Goal: Task Accomplishment & Management: Complete application form

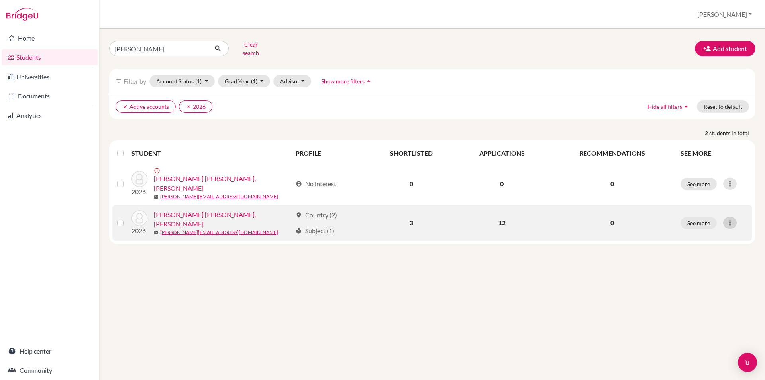
click at [729, 219] on icon at bounding box center [730, 223] width 8 height 8
click at [687, 217] on button "See more" at bounding box center [699, 223] width 36 height 12
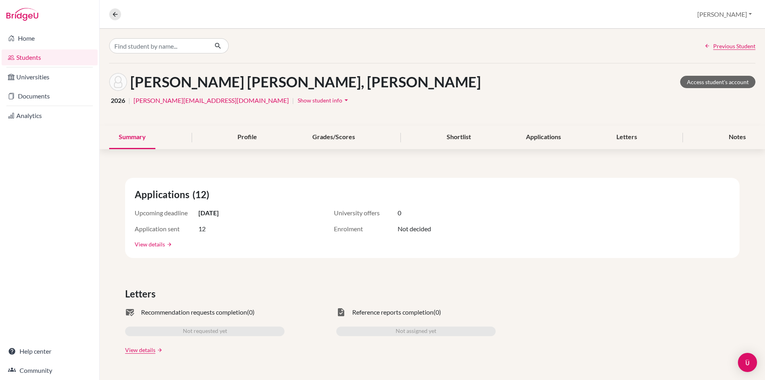
click at [147, 243] on link "View details" at bounding box center [150, 244] width 30 height 8
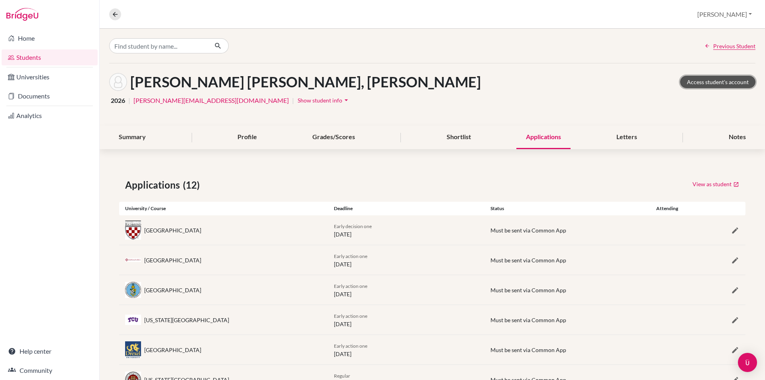
click at [718, 82] on link "Access student's account" at bounding box center [717, 82] width 75 height 12
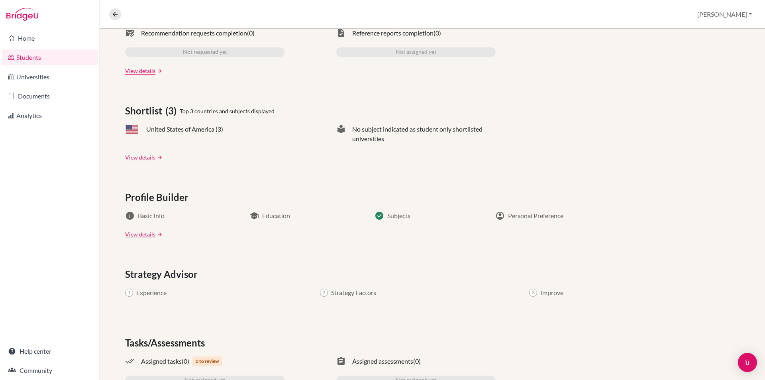
scroll to position [321, 0]
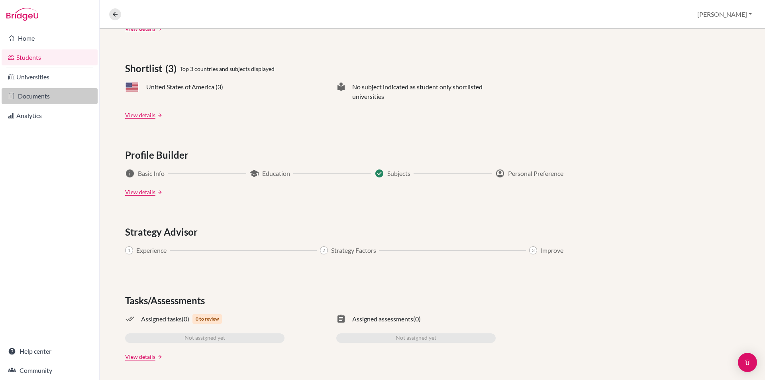
click at [28, 93] on link "Documents" at bounding box center [50, 96] width 96 height 16
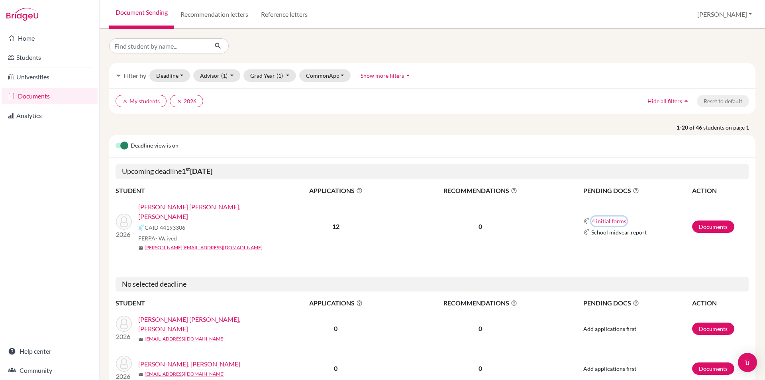
click at [594, 216] on button "4 initial forms" at bounding box center [608, 220] width 35 height 9
click at [709, 223] on link "Documents" at bounding box center [713, 226] width 42 height 12
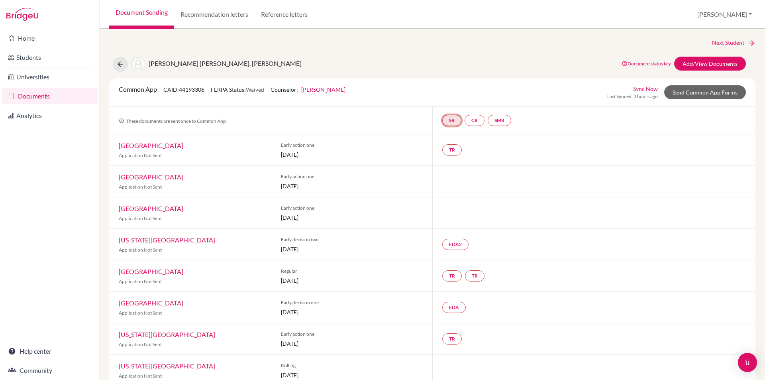
click at [449, 120] on link "SR" at bounding box center [451, 120] width 19 height 11
click at [454, 96] on link "School report" at bounding box center [452, 96] width 34 height 7
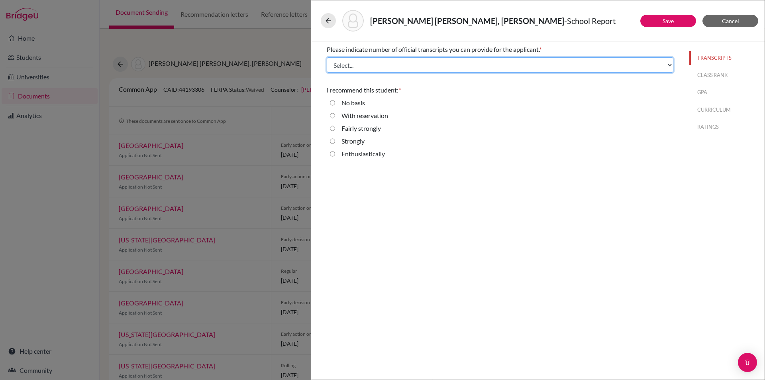
click at [449, 65] on select "Select... 1 2 3 4" at bounding box center [500, 64] width 347 height 15
select select "1"
click at [327, 57] on select "Select... 1 2 3 4" at bounding box center [500, 64] width 347 height 15
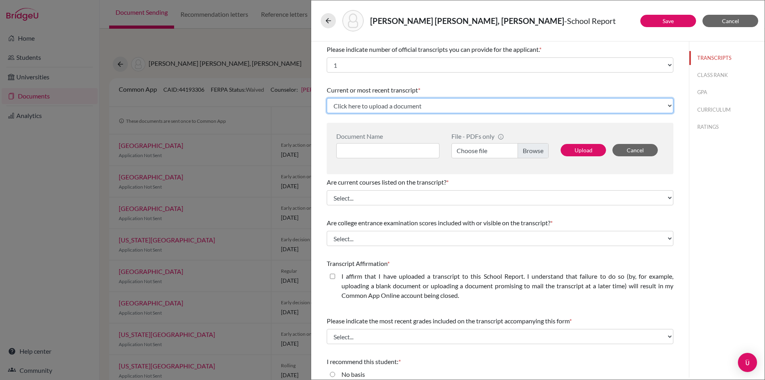
click at [514, 105] on select "Click here to upload a document Upload New File" at bounding box center [500, 105] width 347 height 15
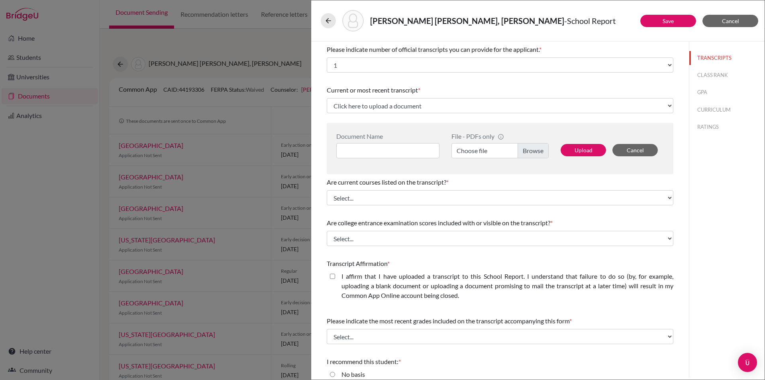
click at [529, 149] on label "Choose file" at bounding box center [499, 150] width 97 height 15
click at [529, 149] on input "Choose file" at bounding box center [499, 150] width 97 height 15
click at [584, 146] on button "Upload" at bounding box center [583, 150] width 45 height 12
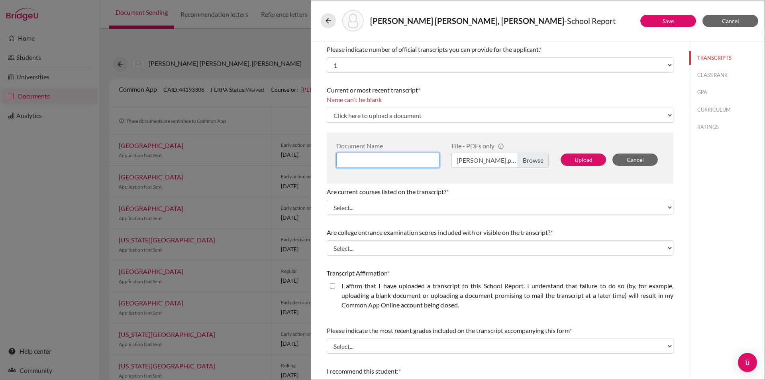
click at [362, 157] on input at bounding box center [387, 160] width 103 height 15
type input "[PERSON_NAME] Transcript"
click at [577, 158] on button "Upload" at bounding box center [583, 159] width 45 height 12
select select "659838"
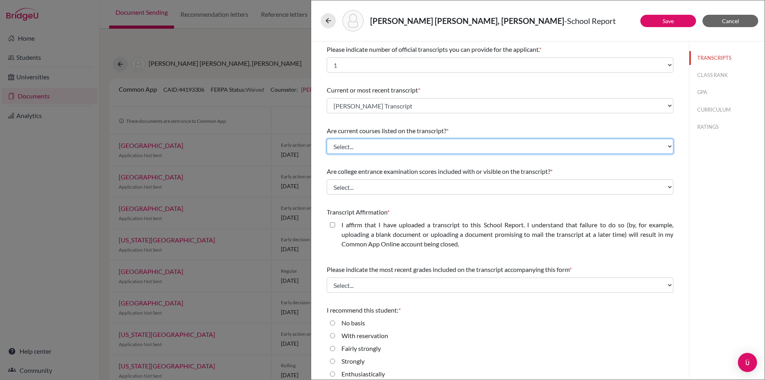
click at [517, 146] on select "Select... Yes No" at bounding box center [500, 146] width 347 height 15
select select "1"
click at [327, 139] on select "Select... Yes No" at bounding box center [500, 146] width 347 height 15
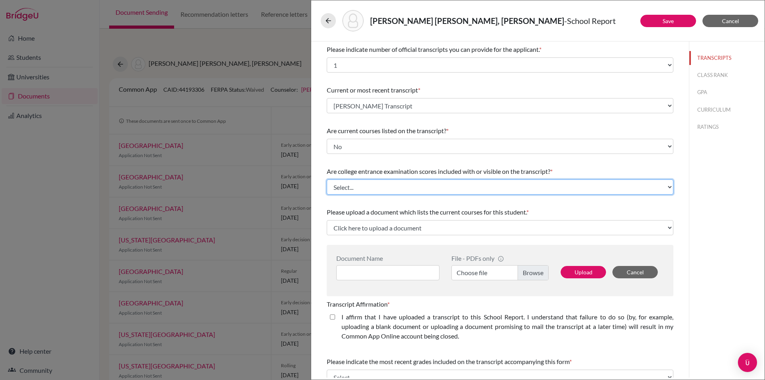
click at [501, 185] on select "Select... Yes No" at bounding box center [500, 186] width 347 height 15
select select "1"
click at [327, 179] on select "Select... Yes No" at bounding box center [500, 186] width 347 height 15
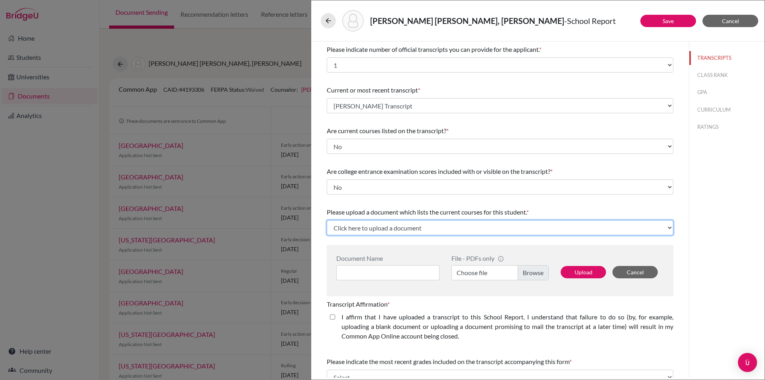
click at [449, 228] on select "Click here to upload a document Upload New File" at bounding box center [500, 227] width 347 height 15
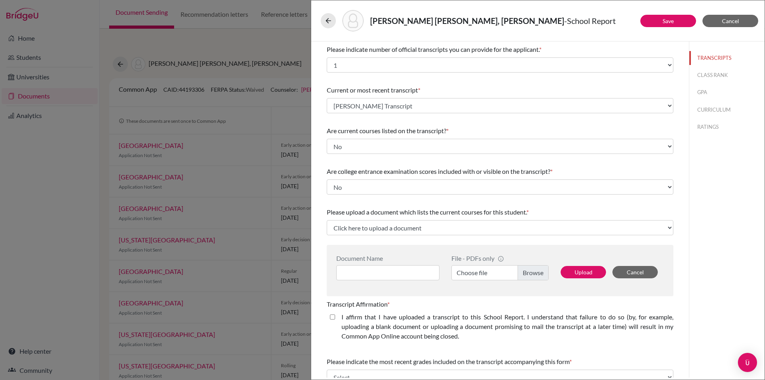
click at [496, 272] on label "Choose file" at bounding box center [499, 272] width 97 height 15
click at [496, 272] on input "Choose file" at bounding box center [499, 272] width 97 height 15
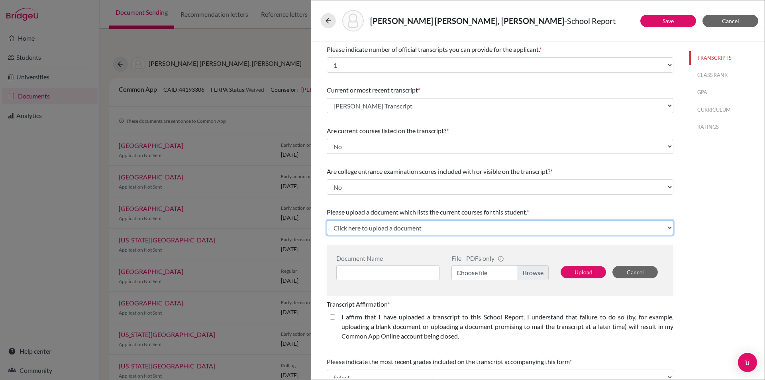
click at [404, 228] on select "Click here to upload a document Upload New File" at bounding box center [500, 227] width 347 height 15
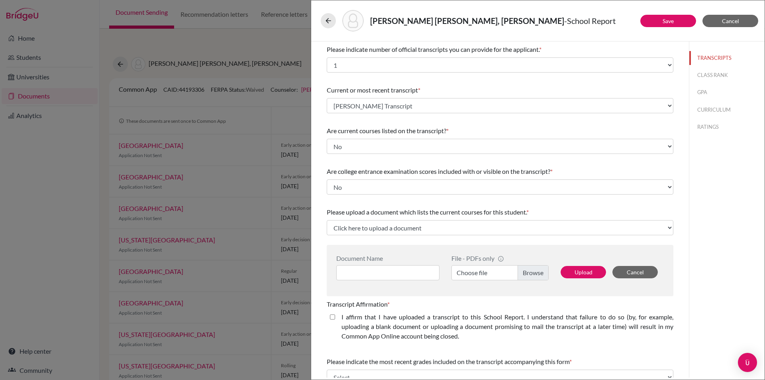
click at [467, 271] on label "Choose file" at bounding box center [499, 272] width 97 height 15
click at [467, 271] on input "Choose file" at bounding box center [499, 272] width 97 height 15
click at [406, 273] on input at bounding box center [387, 272] width 103 height 15
type input "Schedule"
click at [573, 271] on button "Upload" at bounding box center [583, 272] width 45 height 12
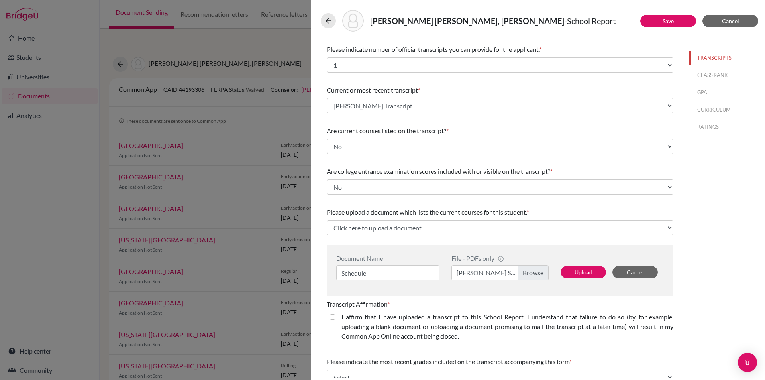
select select "659839"
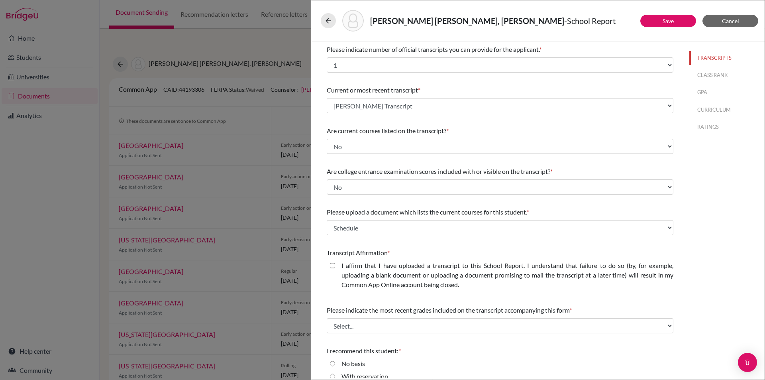
click at [331, 266] on closed\ "I affirm that I have uploaded a transcript to this School Report. I understand …" at bounding box center [332, 266] width 5 height 10
checkbox closed\ "true"
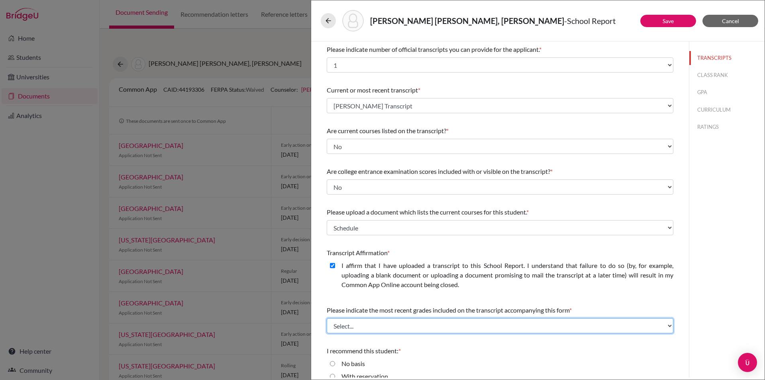
click at [385, 322] on select "Select... Final junior year grades 1st Quarter senior year grades 2nd Quarter/1…" at bounding box center [500, 325] width 347 height 15
select select "0"
click at [327, 318] on select "Select... Final junior year grades 1st Quarter senior year grades 2nd Quarter/1…" at bounding box center [500, 325] width 347 height 15
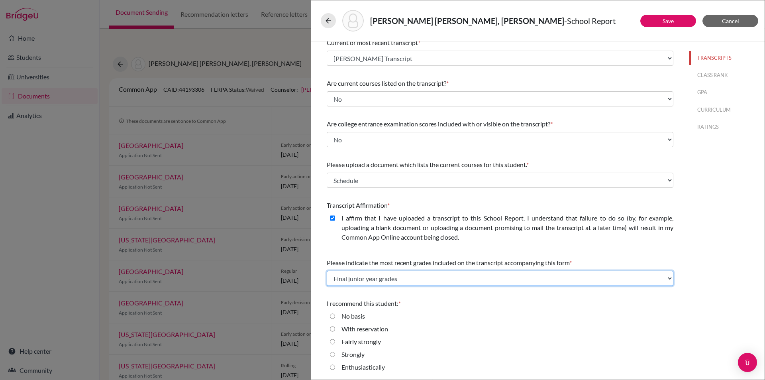
scroll to position [48, 0]
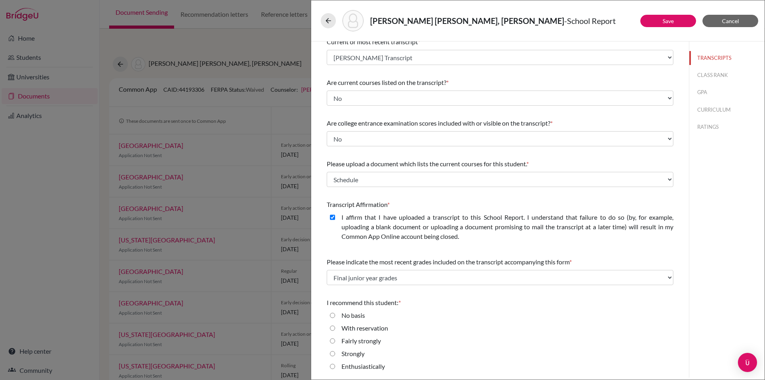
click at [329, 354] on div "Strongly" at bounding box center [500, 355] width 347 height 13
click at [334, 351] on input "Strongly" at bounding box center [332, 354] width 5 height 10
radio input "true"
click at [663, 23] on link "Save" at bounding box center [668, 21] width 11 height 7
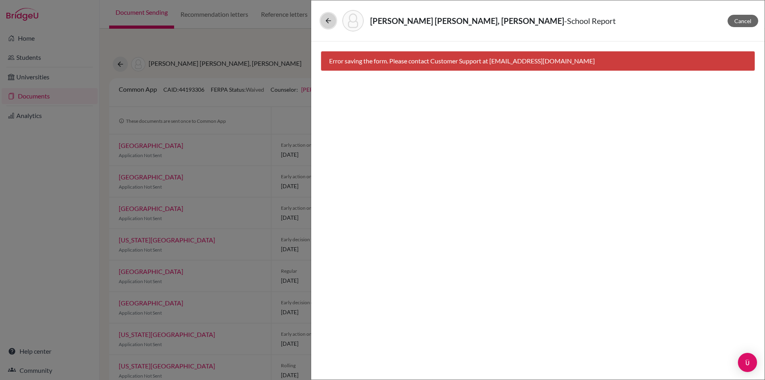
click at [326, 19] on icon at bounding box center [328, 21] width 8 height 8
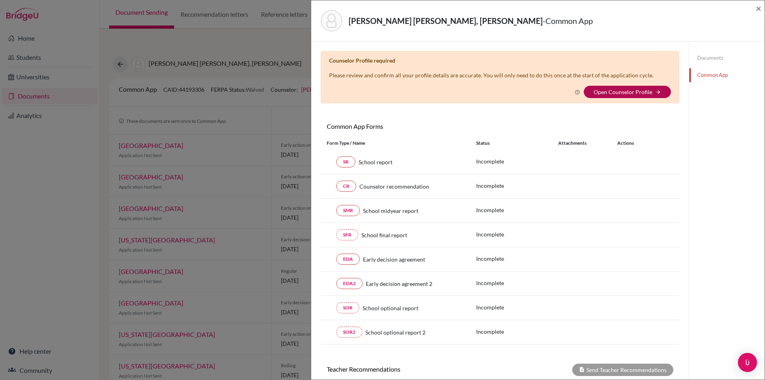
click at [635, 92] on link "Open Counselor Profile" at bounding box center [623, 91] width 59 height 7
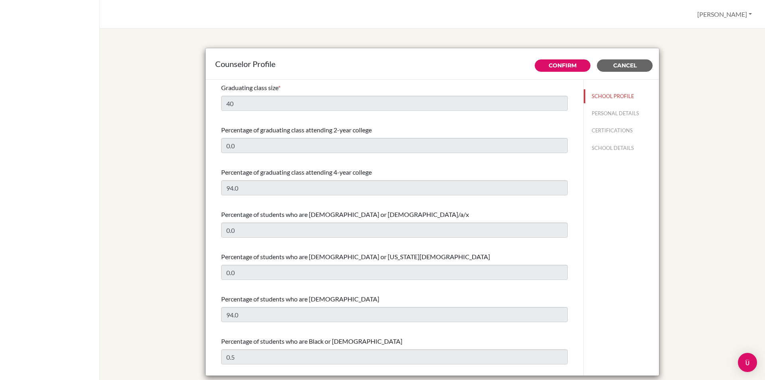
select select "0"
select select "314972"
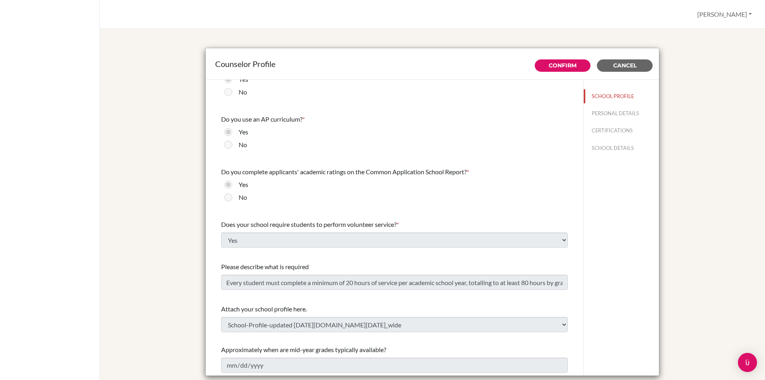
scroll to position [40, 0]
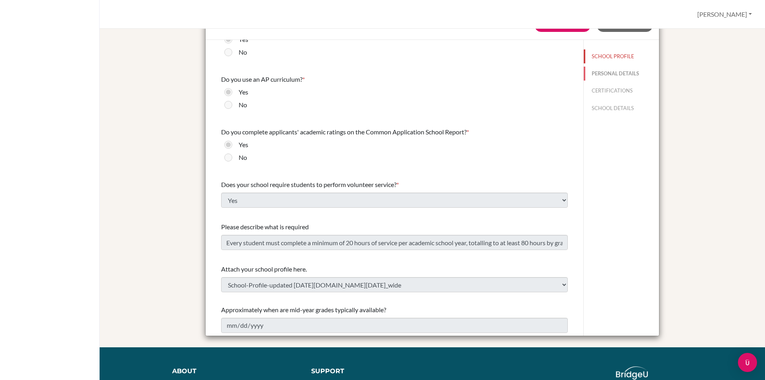
click at [602, 74] on button "PERSONAL DETAILS" at bounding box center [621, 74] width 75 height 14
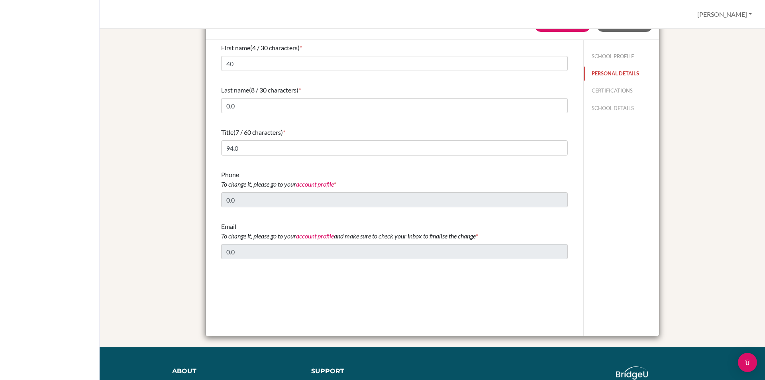
type input "[PERSON_NAME]"
type input "Advisor"
type input "84.28-3519-2223"
type input "[PERSON_NAME][EMAIL_ADDRESS][PERSON_NAME][PERSON_NAME][DOMAIN_NAME]"
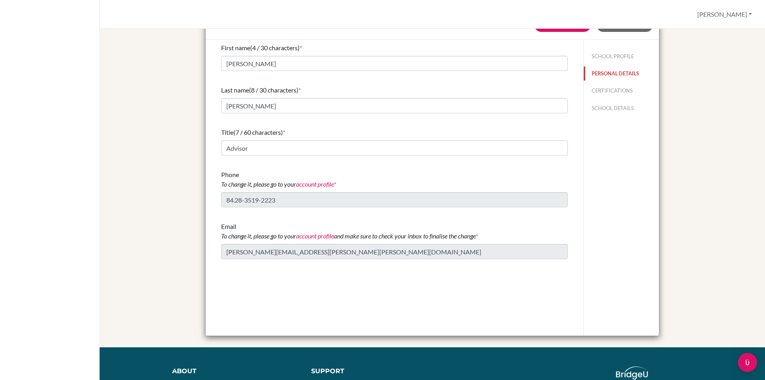
scroll to position [0, 0]
click at [613, 90] on button "CERTIFICATIONS" at bounding box center [621, 91] width 75 height 14
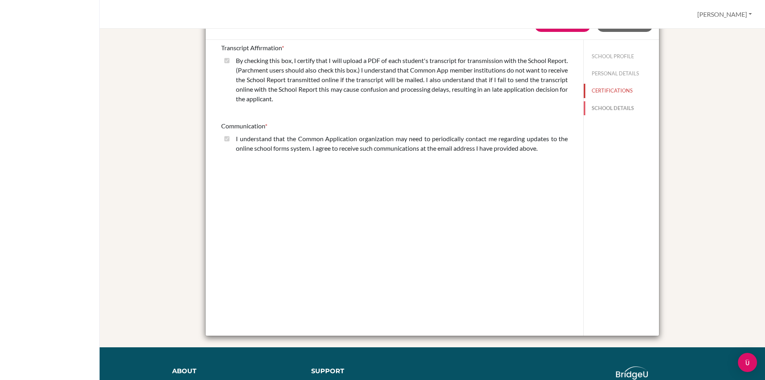
click at [604, 108] on button "SCHOOL DETAILS" at bounding box center [621, 108] width 75 height 14
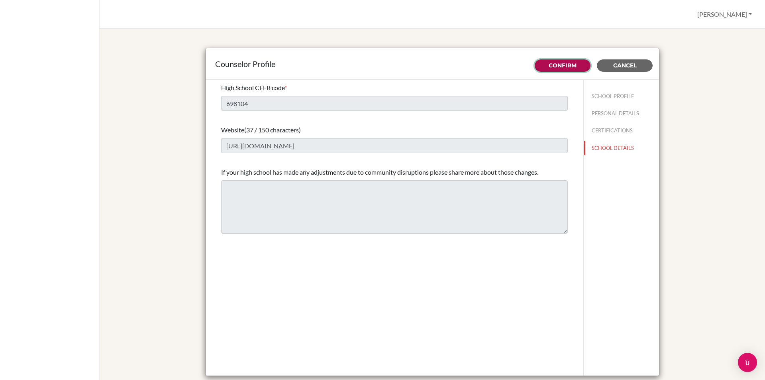
click at [570, 61] on button "Confirm" at bounding box center [563, 65] width 56 height 12
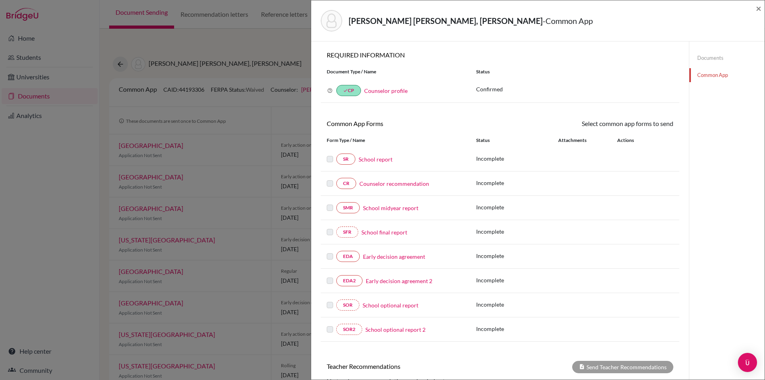
click at [364, 158] on link "School report" at bounding box center [376, 159] width 34 height 8
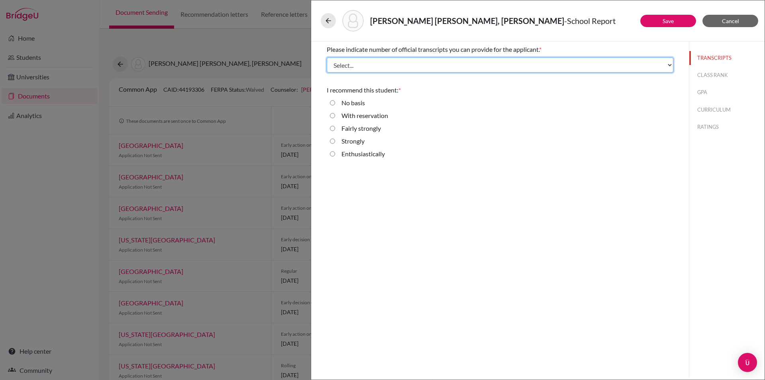
click at [505, 65] on select "Select... 1 2 3 4" at bounding box center [500, 64] width 347 height 15
select select "1"
click at [327, 57] on select "Select... 1 2 3 4" at bounding box center [500, 64] width 347 height 15
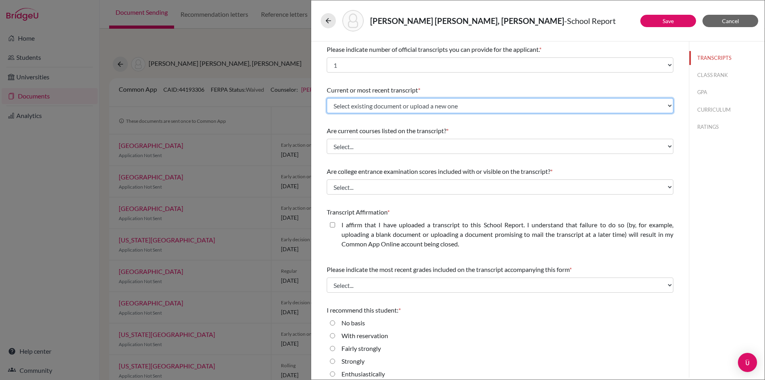
click at [428, 106] on select "Select existing document or upload a new one [PERSON_NAME] Transcript Upload Ne…" at bounding box center [500, 105] width 347 height 15
select select "659838"
click at [327, 98] on select "Select existing document or upload a new one [PERSON_NAME] Transcript Upload Ne…" at bounding box center [500, 105] width 347 height 15
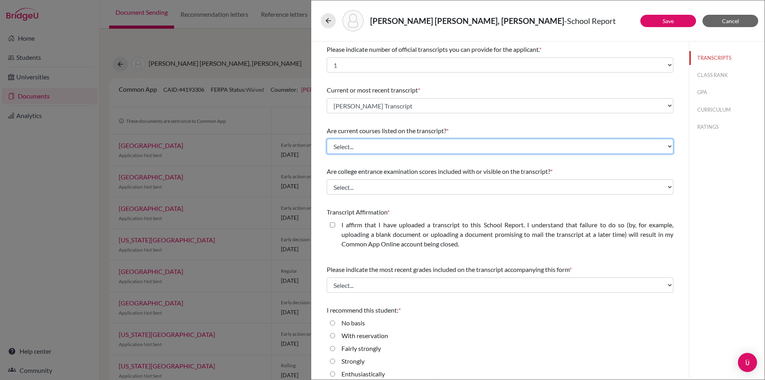
click at [407, 144] on select "Select... Yes No" at bounding box center [500, 146] width 347 height 15
select select "1"
click at [327, 139] on select "Select... Yes No" at bounding box center [500, 146] width 347 height 15
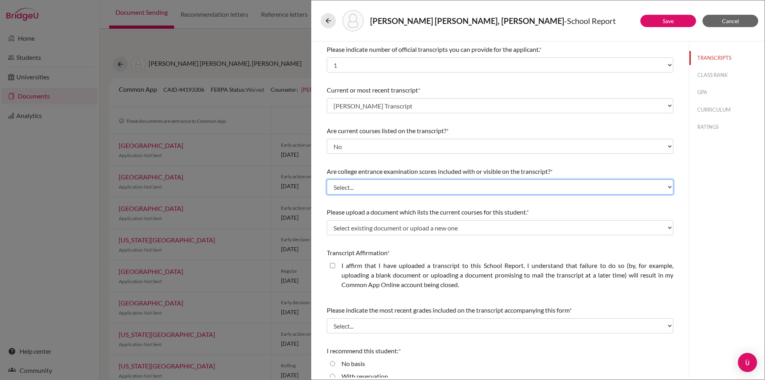
click at [399, 184] on select "Select... Yes No" at bounding box center [500, 186] width 347 height 15
select select "1"
click at [327, 179] on select "Select... Yes No" at bounding box center [500, 186] width 347 height 15
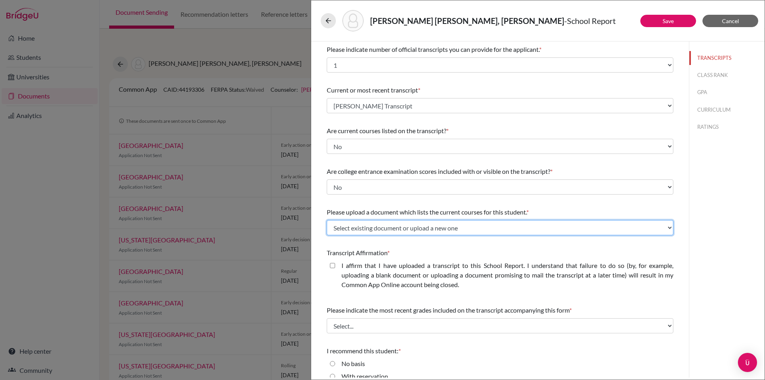
click at [388, 226] on select "Select existing document or upload a new one Schedule Upload New File" at bounding box center [500, 227] width 347 height 15
select select "659839"
click at [327, 220] on select "Select existing document or upload a new one Schedule Upload New File" at bounding box center [500, 227] width 347 height 15
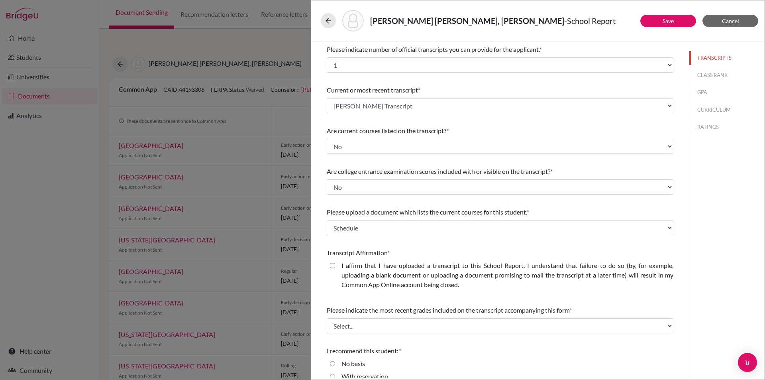
click at [334, 266] on closed\ "I affirm that I have uploaded a transcript to this School Report. I understand …" at bounding box center [332, 266] width 5 height 10
checkbox closed\ "true"
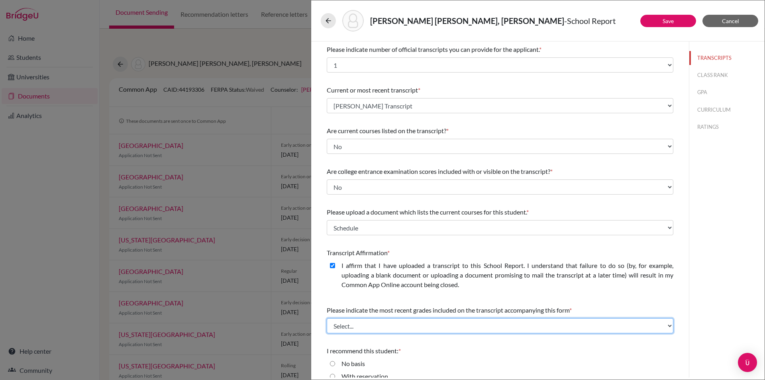
click at [377, 326] on select "Select... Final junior year grades 1st Quarter senior year grades 2nd Quarter/1…" at bounding box center [500, 325] width 347 height 15
select select "0"
click at [327, 318] on select "Select... Final junior year grades 1st Quarter senior year grades 2nd Quarter/1…" at bounding box center [500, 325] width 347 height 15
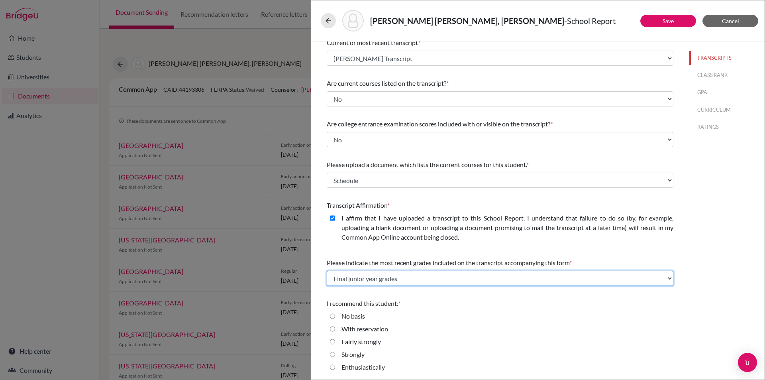
scroll to position [48, 0]
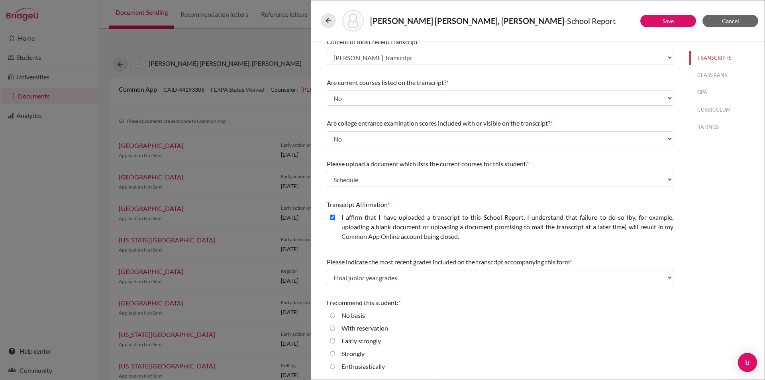
click at [330, 351] on input "Strongly" at bounding box center [332, 354] width 5 height 10
radio input "true"
click at [666, 17] on button "Save" at bounding box center [668, 21] width 56 height 12
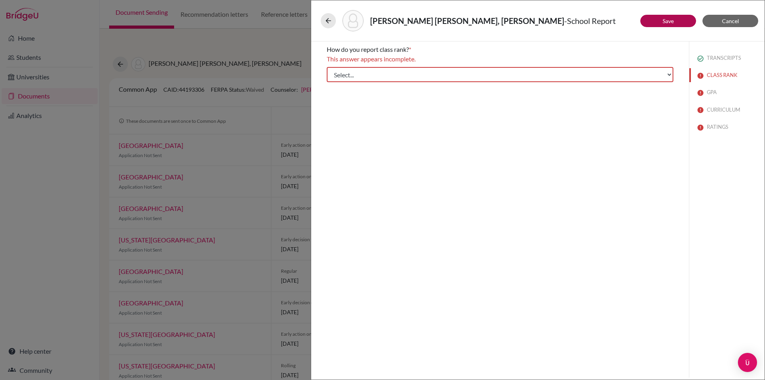
scroll to position [0, 0]
click at [439, 71] on select "Select... Exact Decile Quintile Quartile None" at bounding box center [500, 74] width 347 height 15
select select "5"
click at [327, 67] on select "Select... Exact Decile Quintile Quartile None" at bounding box center [500, 74] width 347 height 15
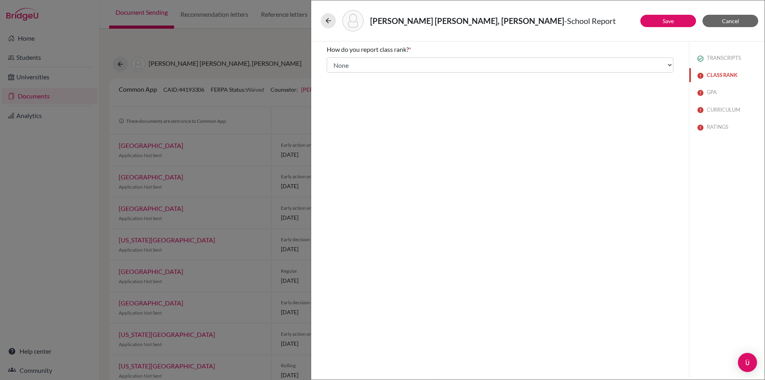
click at [722, 73] on button "CLASS RANK" at bounding box center [726, 75] width 75 height 14
click at [710, 92] on button "GPA" at bounding box center [726, 92] width 75 height 14
click at [331, 71] on input "Yes" at bounding box center [332, 72] width 5 height 10
radio input "true"
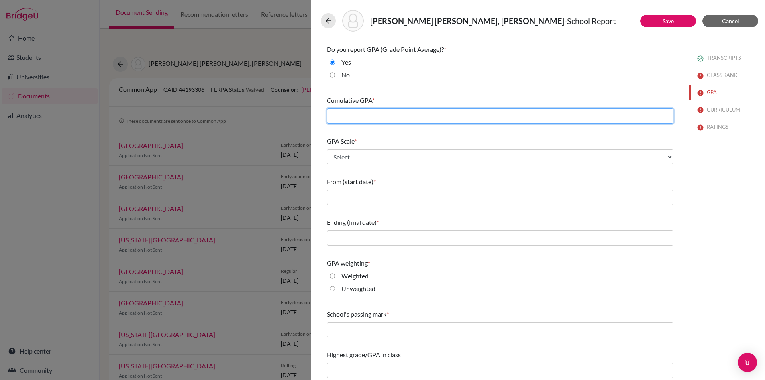
click at [362, 117] on input "text" at bounding box center [500, 115] width 347 height 15
type input "3.73"
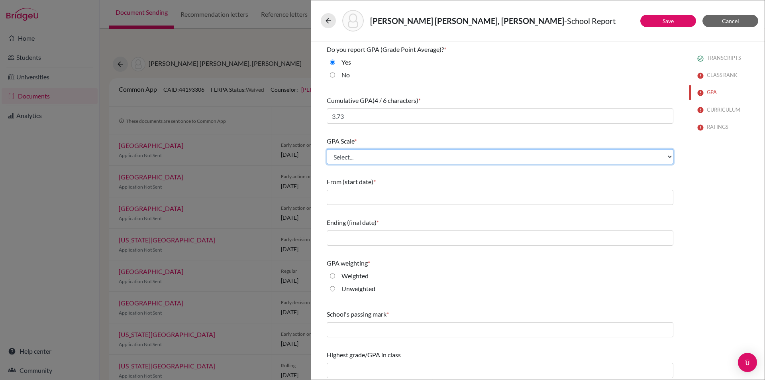
click at [481, 153] on select "Select... 4 5 6 7 8 9 10 11 12 13 14 15 16 17 18 19 20 100" at bounding box center [500, 156] width 347 height 15
click at [327, 149] on select "Select... 4 5 6 7 8 9 10 11 12 13 14 15 16 17 18 19 20 100" at bounding box center [500, 156] width 347 height 15
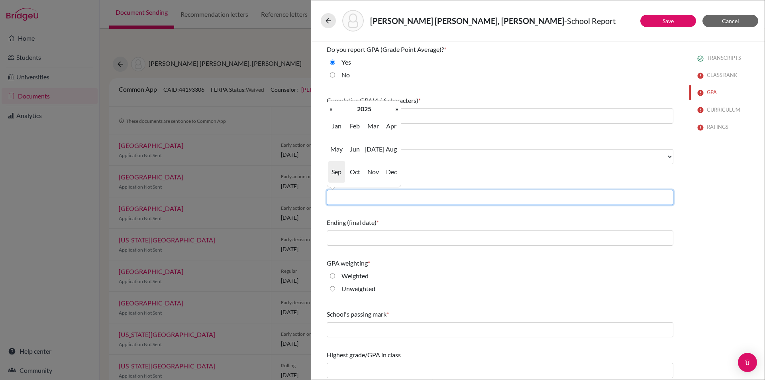
click at [463, 202] on input "text" at bounding box center [500, 197] width 347 height 15
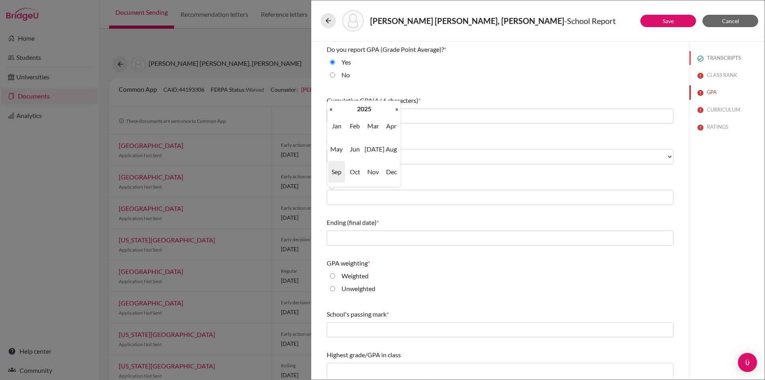
click at [710, 56] on button "TRANSCRIPTS" at bounding box center [726, 58] width 75 height 14
select select "1"
select select "0"
select select "1"
select select "659838"
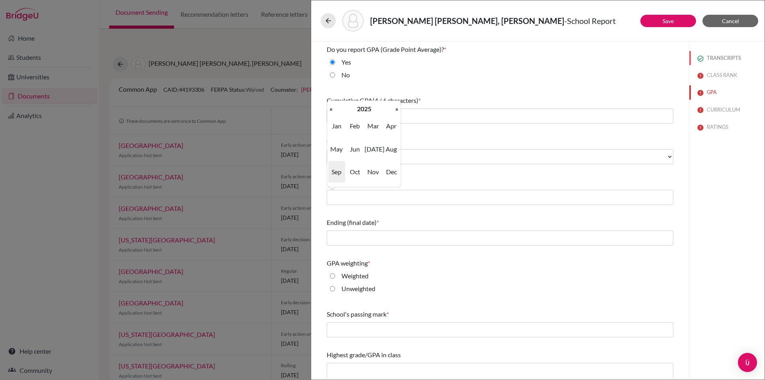
select select "1"
select select "659839"
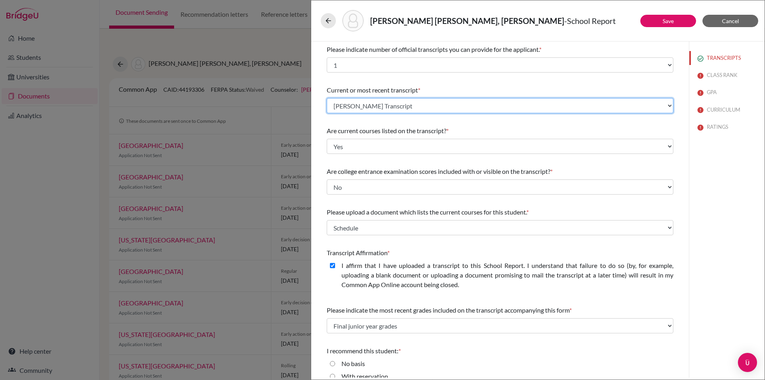
click at [494, 103] on select "Select existing document or upload a new one [PERSON_NAME] Transcript Upload Ne…" at bounding box center [500, 105] width 347 height 15
select select "Upload New File"
click at [327, 98] on select "Select existing document or upload a new one [PERSON_NAME] Transcript Upload Ne…" at bounding box center [500, 105] width 347 height 15
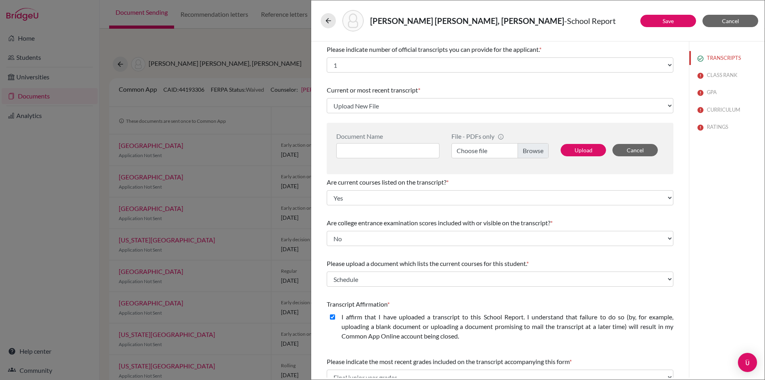
click at [539, 153] on label "Choose file" at bounding box center [499, 150] width 97 height 15
click at [539, 153] on input "Choose file" at bounding box center [499, 150] width 97 height 15
click at [375, 151] on input at bounding box center [387, 150] width 103 height 15
click at [583, 147] on button "Upload" at bounding box center [583, 150] width 45 height 12
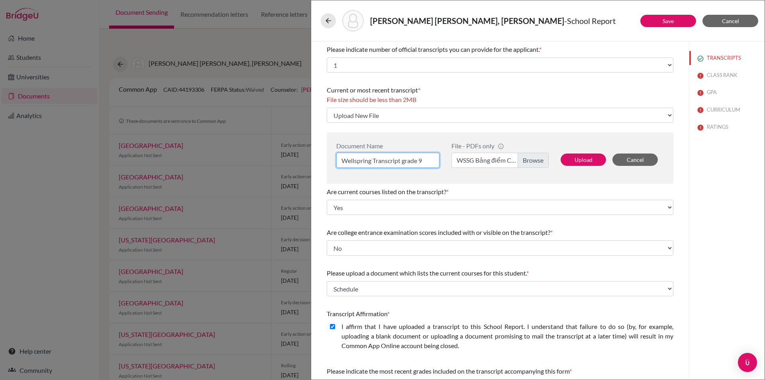
click at [426, 160] on input "Wellspring Transcript grade 9" at bounding box center [387, 160] width 103 height 15
type input "Wellspring Transcript grade 9 - 10"
click at [591, 160] on button "Upload" at bounding box center [583, 159] width 45 height 12
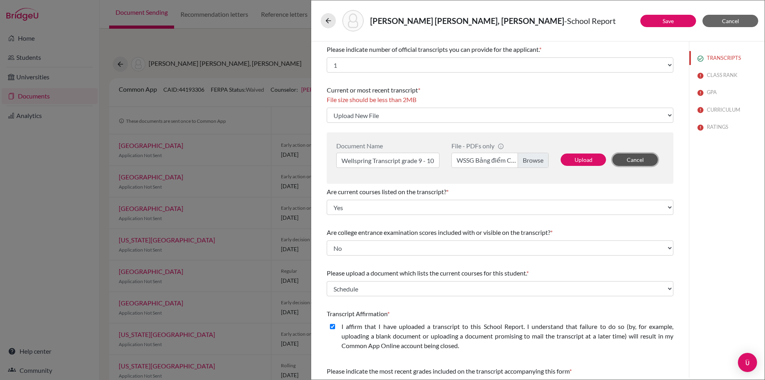
click at [641, 159] on button "Cancel" at bounding box center [634, 159] width 45 height 12
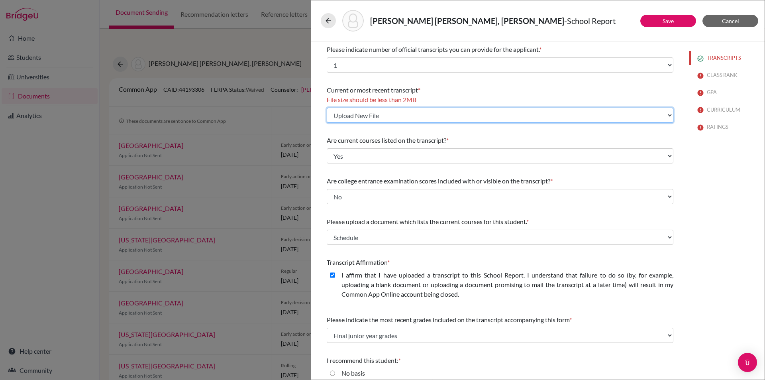
click at [491, 120] on select "Select existing document or upload a new one [PERSON_NAME] Transcript Upload Ne…" at bounding box center [500, 115] width 347 height 15
click at [327, 108] on select "Select existing document or upload a new one [PERSON_NAME] Transcript Upload Ne…" at bounding box center [500, 115] width 347 height 15
click at [481, 114] on select "Select existing document or upload a new one [PERSON_NAME] Transcript Upload Ne…" at bounding box center [500, 115] width 347 height 15
select select "1337"
click at [327, 108] on select "Select existing document or upload a new one [PERSON_NAME] Transcript Upload Ne…" at bounding box center [500, 115] width 347 height 15
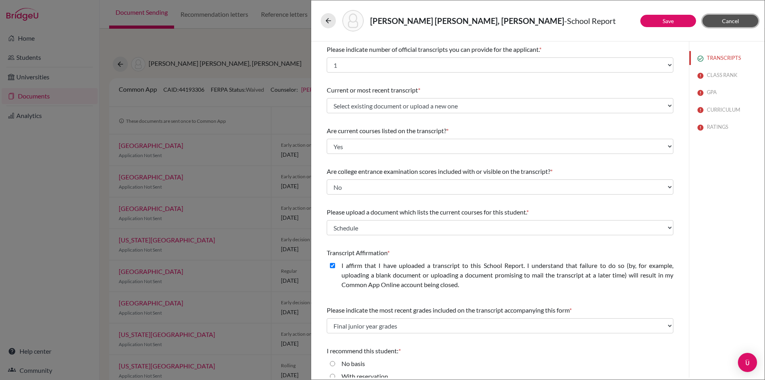
click at [714, 20] on button "Cancel" at bounding box center [730, 21] width 56 height 12
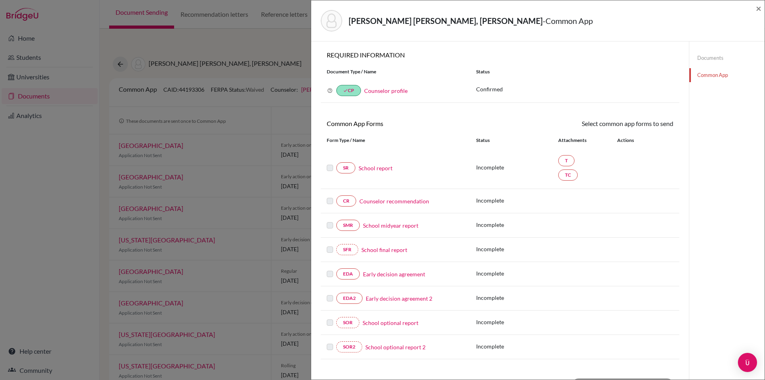
click at [385, 166] on link "School report" at bounding box center [376, 168] width 34 height 8
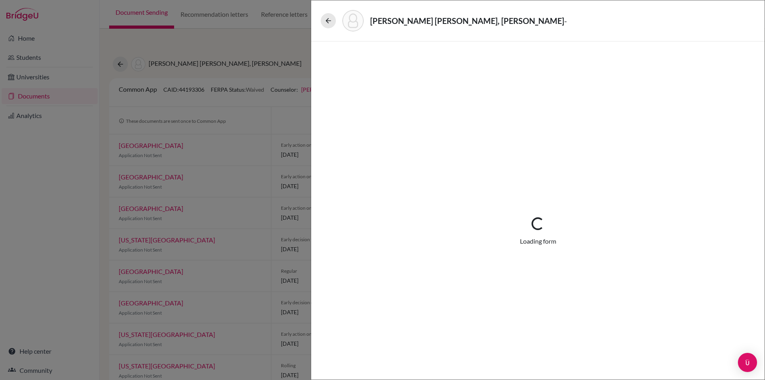
select select "1"
select select "659838"
select select "1"
select select "659839"
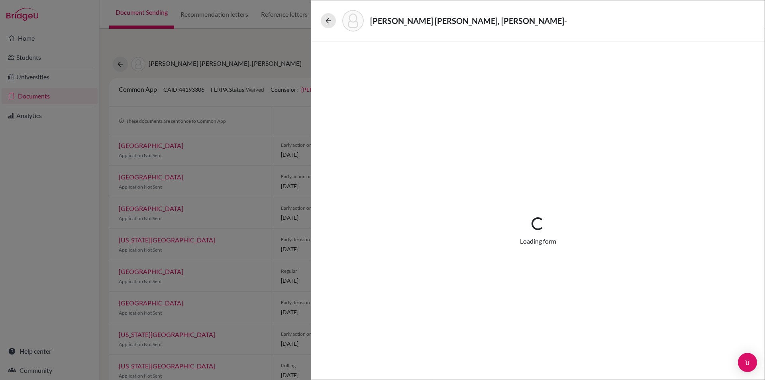
select select "0"
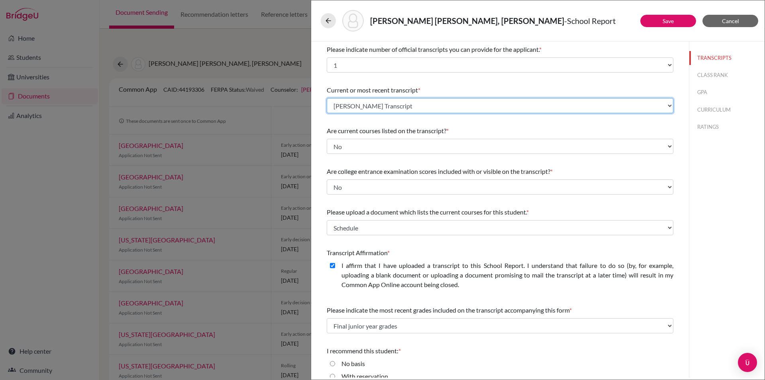
click at [392, 107] on select "Select existing document or upload a new one [PERSON_NAME] Transcript Upload Ne…" at bounding box center [500, 105] width 347 height 15
click at [327, 98] on select "Select existing document or upload a new one [PERSON_NAME] Transcript Upload Ne…" at bounding box center [500, 105] width 347 height 15
click at [401, 106] on select "Select existing document or upload a new one [PERSON_NAME] Transcript Upload Ne…" at bounding box center [500, 105] width 347 height 15
select select "Upload New File"
click at [327, 98] on select "Select existing document or upload a new one [PERSON_NAME] Transcript Upload Ne…" at bounding box center [500, 105] width 347 height 15
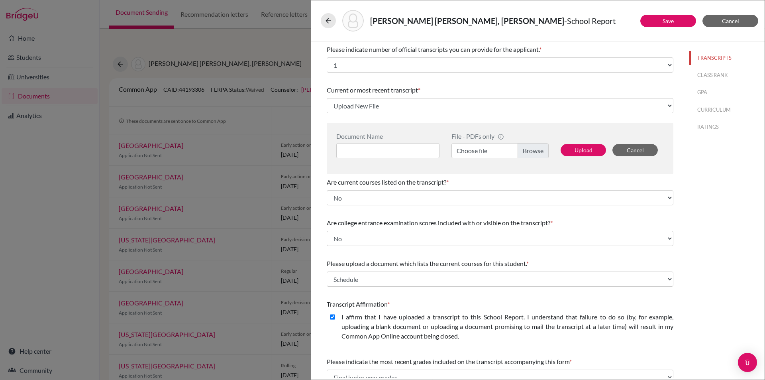
click at [518, 150] on label "Choose file" at bounding box center [499, 150] width 97 height 15
click at [518, 150] on input "Choose file" at bounding box center [499, 150] width 97 height 15
click at [588, 149] on button "Upload" at bounding box center [583, 150] width 45 height 12
click at [395, 150] on input at bounding box center [387, 150] width 103 height 15
click at [357, 152] on input at bounding box center [387, 150] width 103 height 15
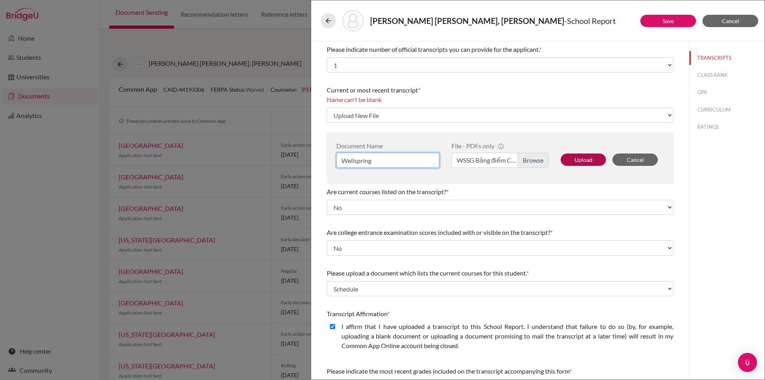
type input "Wellspring"
click at [577, 154] on button "Upload" at bounding box center [583, 159] width 45 height 12
click at [577, 163] on button "Upload" at bounding box center [583, 159] width 45 height 12
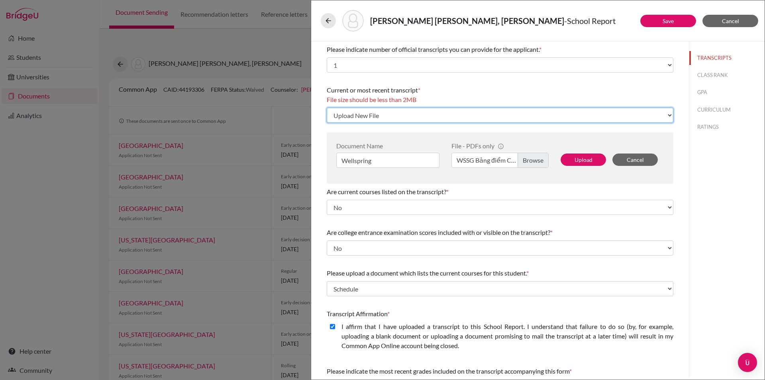
click at [440, 118] on select "Select existing document or upload a new one [PERSON_NAME] Transcript Upload Ne…" at bounding box center [500, 115] width 347 height 15
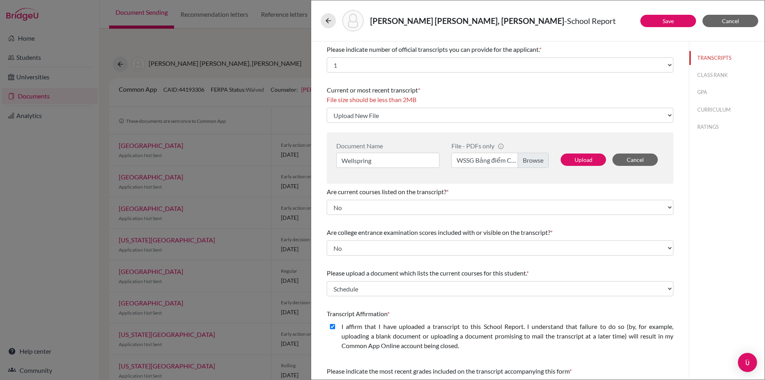
click at [527, 160] on label "WSSG Bảng điểm CTQT - K9-10 (1).pdf" at bounding box center [499, 160] width 97 height 15
click at [527, 160] on input "WSSG Bảng điểm CTQT - K9-10 (1).pdf" at bounding box center [499, 160] width 97 height 15
click at [571, 161] on button "Upload" at bounding box center [583, 159] width 45 height 12
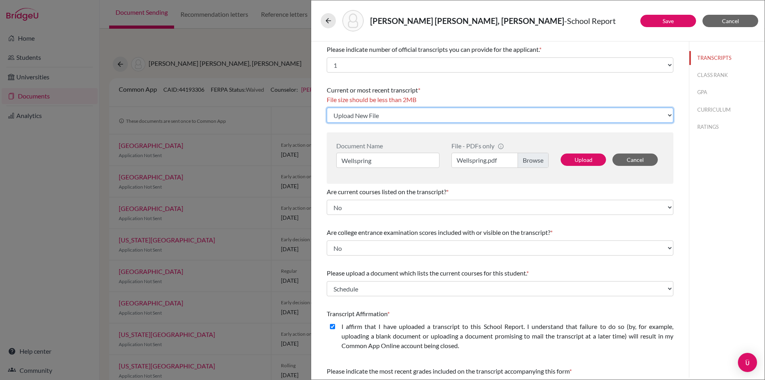
click at [475, 116] on select "Select existing document or upload a new one [PERSON_NAME] Transcript Upload Ne…" at bounding box center [500, 115] width 347 height 15
click at [327, 108] on select "Select existing document or upload a new one [PERSON_NAME] Transcript Upload Ne…" at bounding box center [500, 115] width 347 height 15
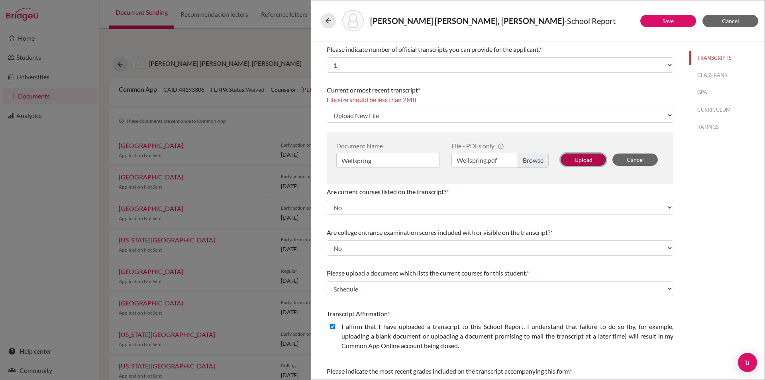
click at [573, 159] on button "Upload" at bounding box center [583, 159] width 45 height 12
click at [626, 160] on button "Cancel" at bounding box center [634, 159] width 45 height 12
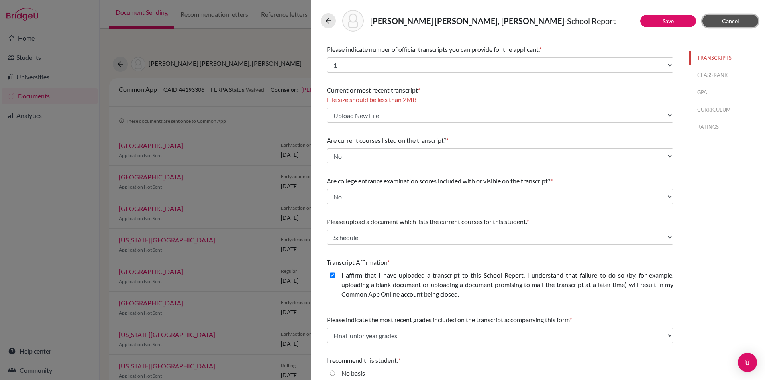
click at [745, 18] on button "Cancel" at bounding box center [730, 21] width 56 height 12
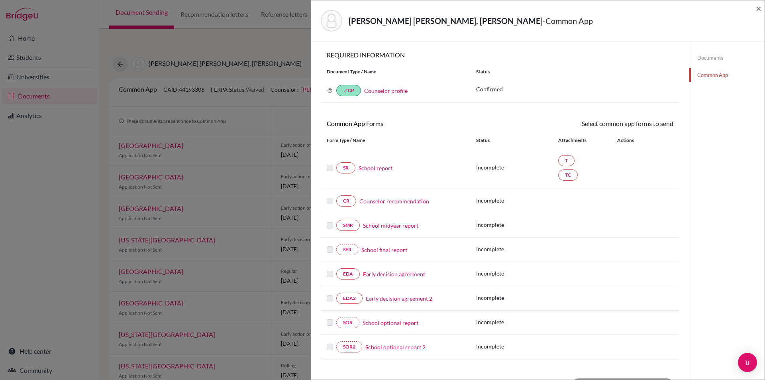
click at [377, 169] on link "School report" at bounding box center [376, 168] width 34 height 8
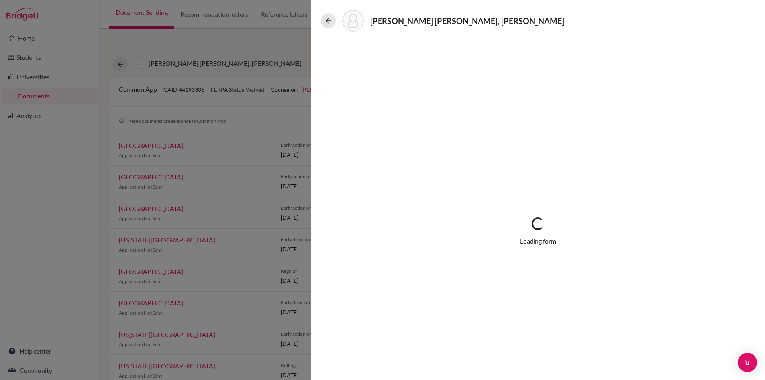
select select "1"
select select "659838"
select select "1"
select select "659839"
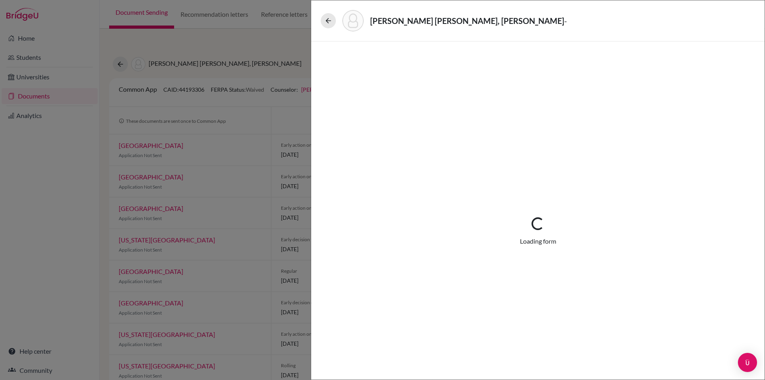
select select "0"
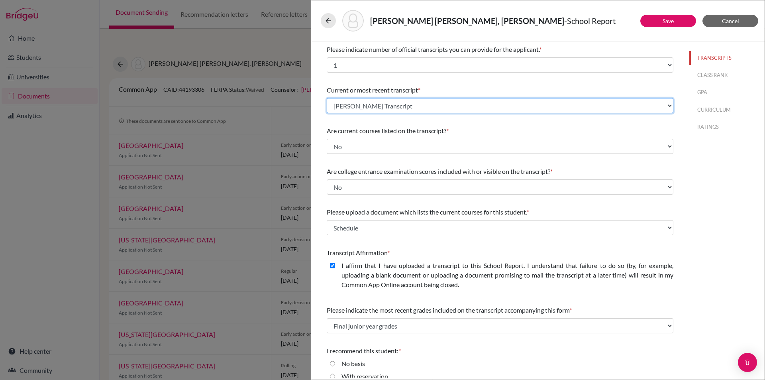
click at [466, 108] on select "Select existing document or upload a new one [PERSON_NAME] Transcript Upload Ne…" at bounding box center [500, 105] width 347 height 15
select select "Upload New File"
click at [327, 98] on select "Select existing document or upload a new one [PERSON_NAME] Transcript Upload Ne…" at bounding box center [500, 105] width 347 height 15
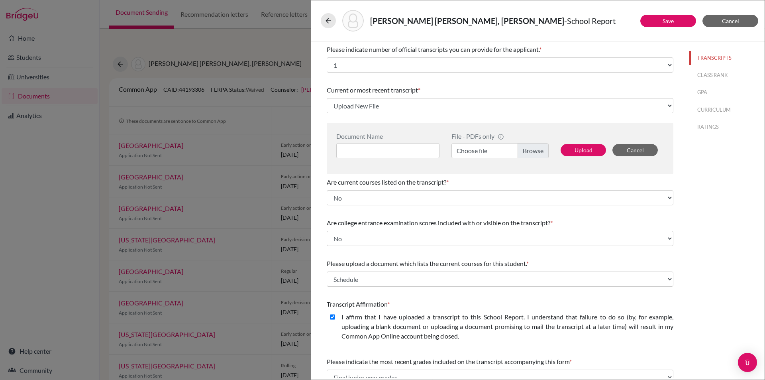
click at [524, 149] on label "Choose file" at bounding box center [499, 150] width 97 height 15
click at [524, 149] on input "Choose file" at bounding box center [499, 150] width 97 height 15
click at [362, 148] on input at bounding box center [387, 150] width 103 height 15
click at [588, 147] on button "Upload" at bounding box center [583, 150] width 45 height 12
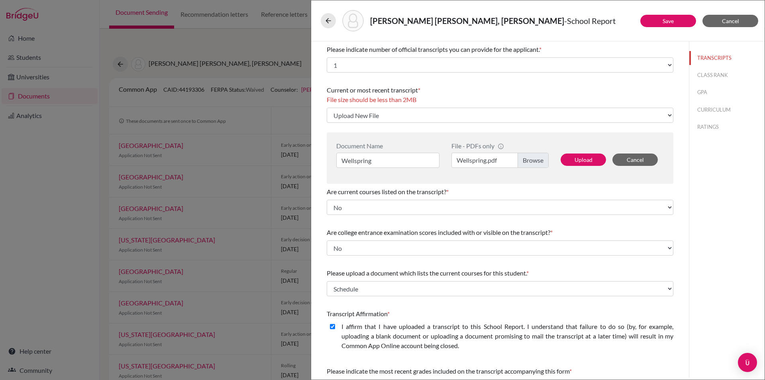
click at [532, 159] on label "Wellspring.pdf" at bounding box center [499, 160] width 97 height 15
click at [532, 159] on input "Wellspring.pdf" at bounding box center [499, 160] width 97 height 15
click at [379, 161] on input "Wellspring" at bounding box center [387, 160] width 103 height 15
type input "Wellspring 9"
click at [578, 158] on button "Upload" at bounding box center [583, 159] width 45 height 12
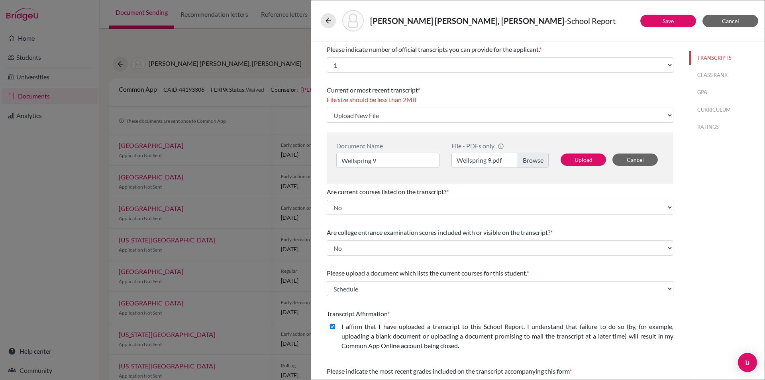
click at [579, 124] on div "Current or most recent transcript * File size should be less than 2MB Select ex…" at bounding box center [500, 104] width 347 height 44
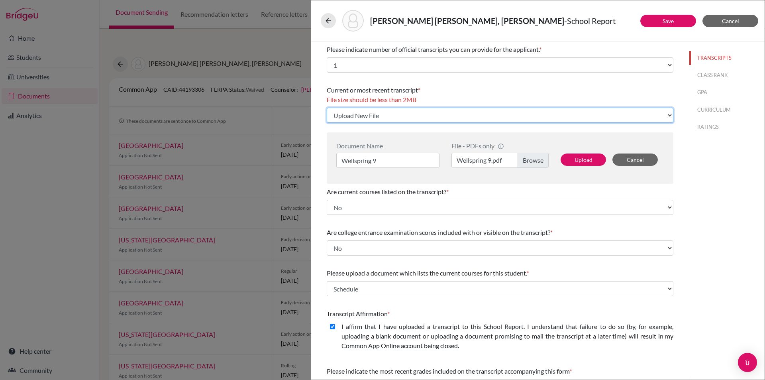
click at [578, 119] on select "Select existing document or upload a new one [PERSON_NAME] Transcript Upload Ne…" at bounding box center [500, 115] width 347 height 15
click at [327, 108] on select "Select existing document or upload a new one [PERSON_NAME] Transcript Upload Ne…" at bounding box center [500, 115] width 347 height 15
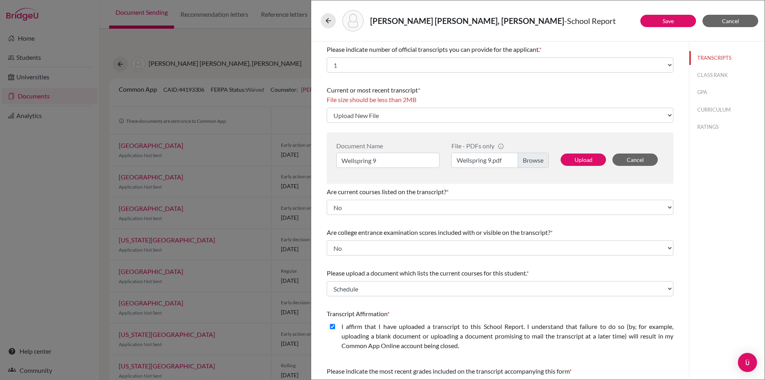
click at [530, 159] on label "Wellspring 9.pdf" at bounding box center [499, 160] width 97 height 15
click at [530, 159] on input "Wellspring 9.pdf" at bounding box center [499, 160] width 97 height 15
click at [577, 163] on button "Upload" at bounding box center [583, 159] width 45 height 12
click at [635, 158] on button "Cancel" at bounding box center [634, 159] width 45 height 12
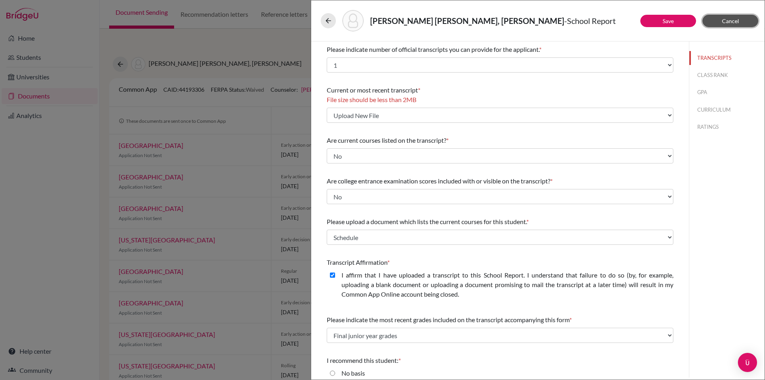
click at [720, 20] on button "Cancel" at bounding box center [730, 21] width 56 height 12
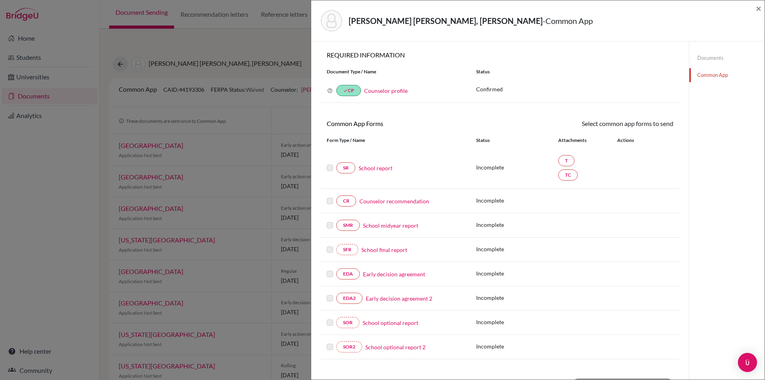
click at [375, 167] on link "School report" at bounding box center [376, 168] width 34 height 8
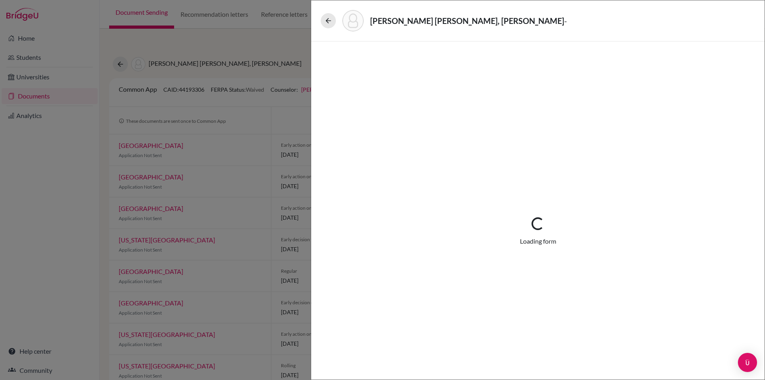
select select "1"
select select "659838"
select select "1"
select select "659839"
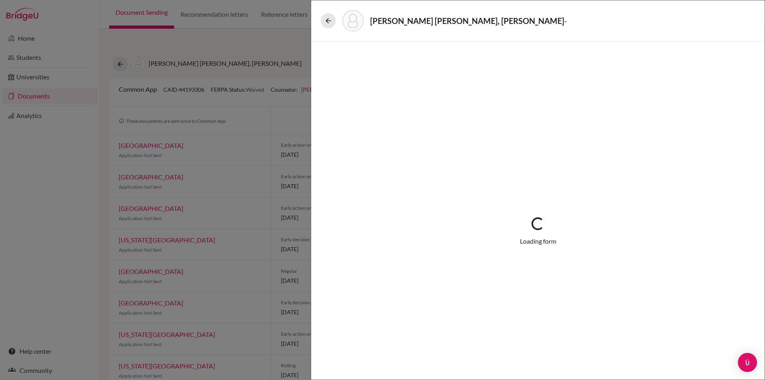
select select "0"
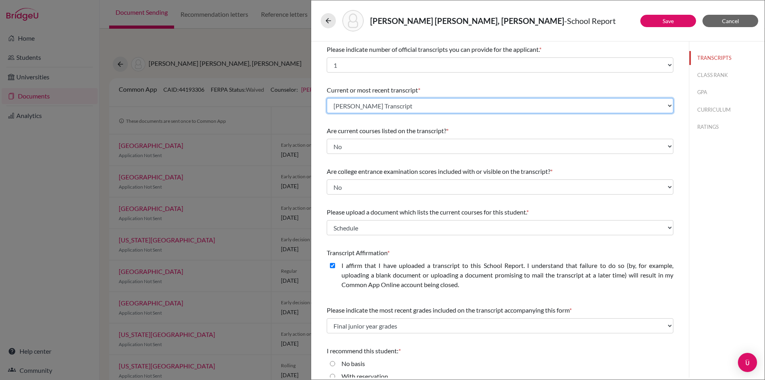
click at [410, 105] on select "Select existing document or upload a new one [PERSON_NAME] Transcript Upload Ne…" at bounding box center [500, 105] width 347 height 15
select select "Upload New File"
click at [327, 98] on select "Select existing document or upload a new one [PERSON_NAME] Transcript Upload Ne…" at bounding box center [500, 105] width 347 height 15
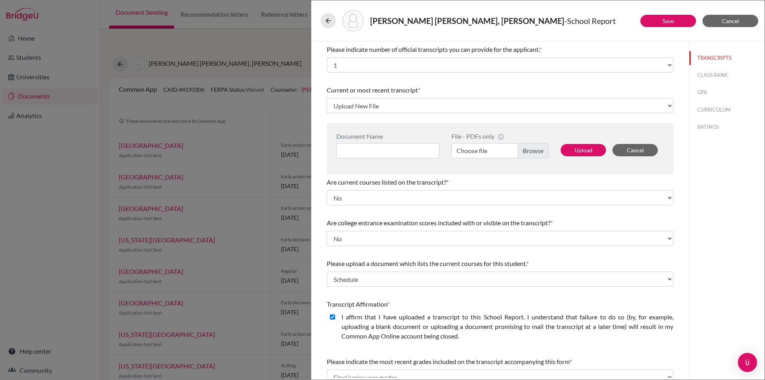
click at [483, 149] on label "Choose file" at bounding box center [499, 150] width 97 height 15
click at [483, 149] on input "Choose file" at bounding box center [499, 150] width 97 height 15
click at [577, 148] on button "Upload" at bounding box center [583, 150] width 45 height 12
click at [408, 152] on input at bounding box center [387, 150] width 103 height 15
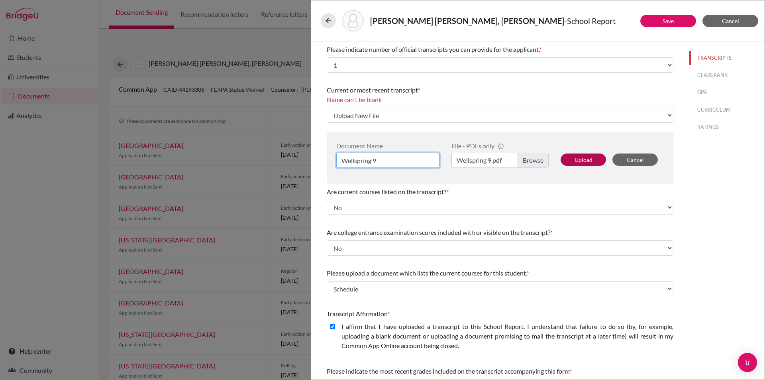
type input "Wellspring 9"
click at [583, 157] on button "Upload" at bounding box center [583, 159] width 45 height 12
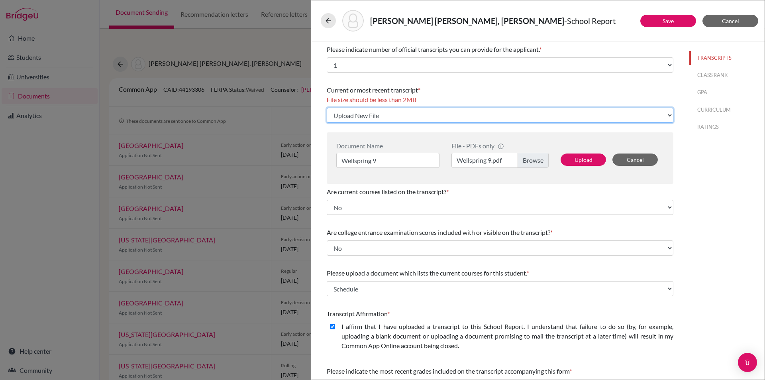
click at [478, 111] on select "Select existing document or upload a new one [PERSON_NAME] Transcript Upload Ne…" at bounding box center [500, 115] width 347 height 15
select select "659838"
click at [327, 108] on select "Select existing document or upload a new one [PERSON_NAME] Transcript Upload Ne…" at bounding box center [500, 115] width 347 height 15
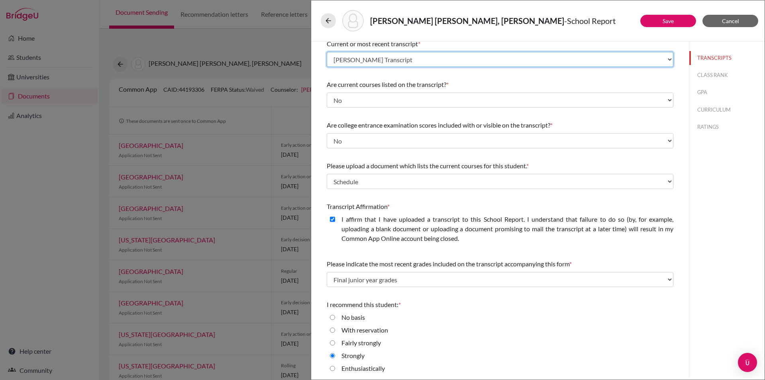
scroll to position [48, 0]
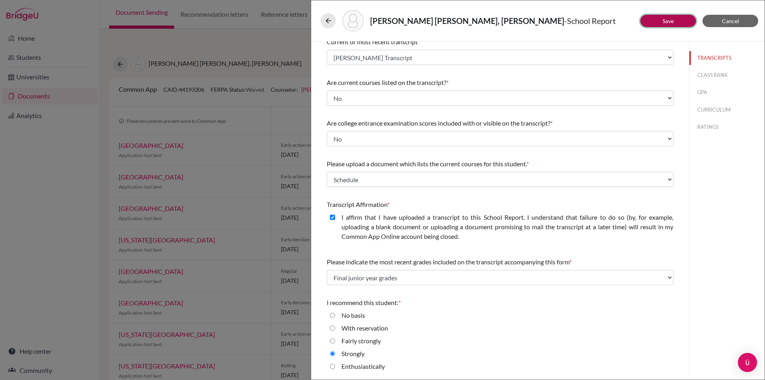
click at [667, 21] on link "Save" at bounding box center [668, 21] width 11 height 7
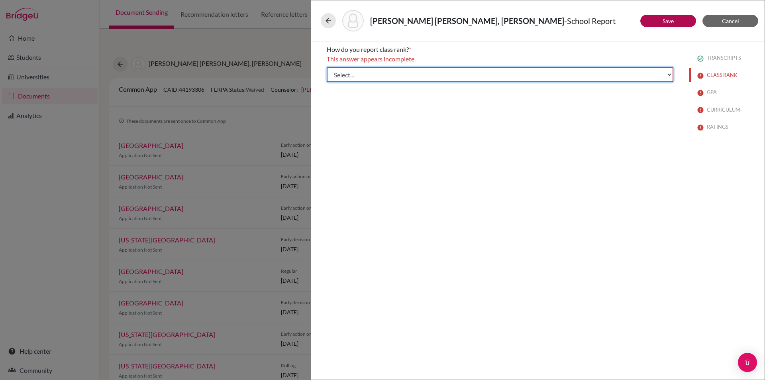
click at [459, 75] on select "Select... Exact Decile Quintile Quartile None" at bounding box center [500, 74] width 347 height 15
select select "5"
click at [327, 67] on select "Select... Exact Decile Quintile Quartile None" at bounding box center [500, 74] width 347 height 15
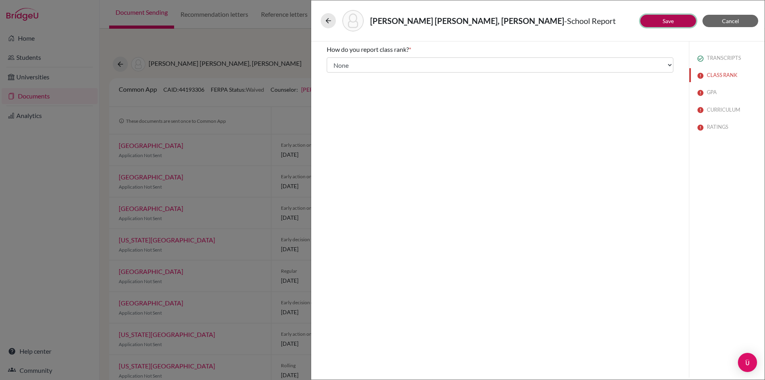
click at [664, 19] on link "Save" at bounding box center [668, 21] width 11 height 7
click at [333, 71] on input "Yes" at bounding box center [332, 72] width 5 height 10
radio input "true"
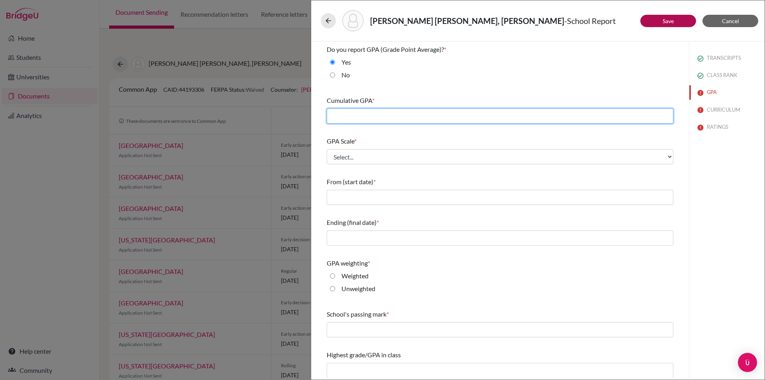
click at [390, 118] on input "text" at bounding box center [500, 115] width 347 height 15
type input "3.73"
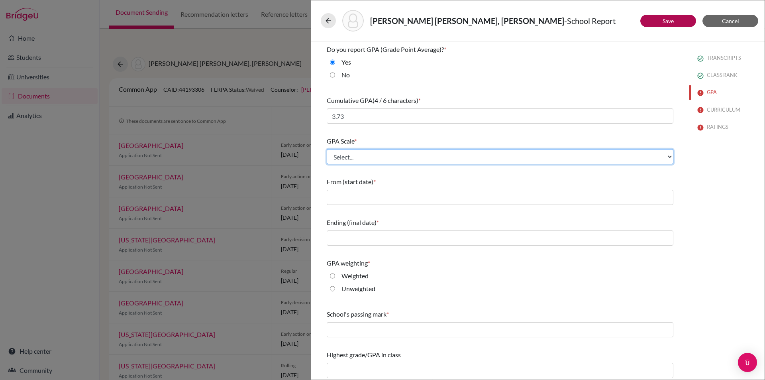
click at [375, 156] on select "Select... 4 5 6 7 8 9 10 11 12 13 14 15 16 17 18 19 20 100" at bounding box center [500, 156] width 347 height 15
select select "4"
click at [327, 149] on select "Select... 4 5 6 7 8 9 10 11 12 13 14 15 16 17 18 19 20 100" at bounding box center [500, 156] width 347 height 15
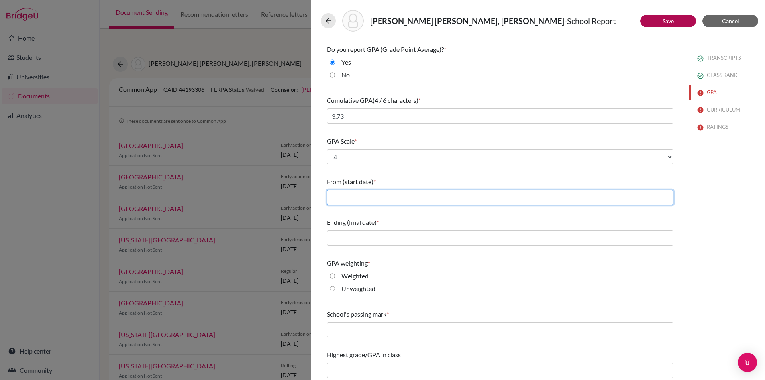
click at [379, 198] on input "text" at bounding box center [500, 197] width 347 height 15
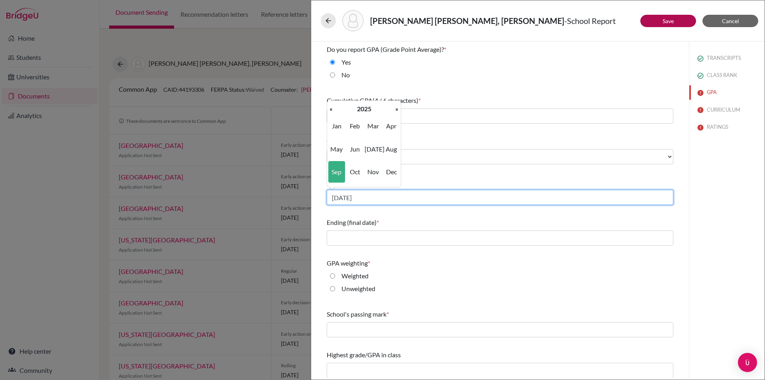
type input "09/2025"
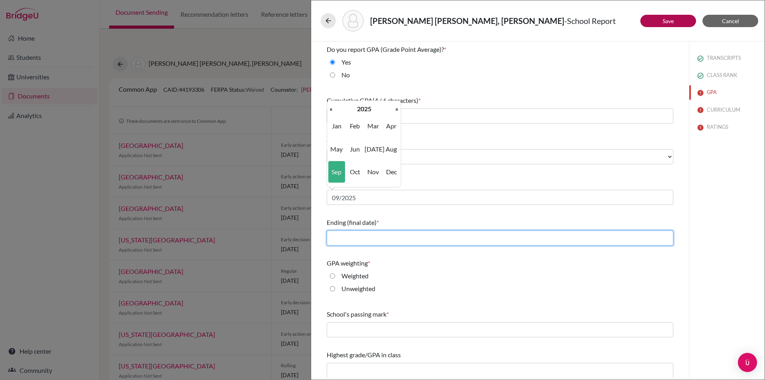
click at [437, 240] on input "text" at bounding box center [500, 237] width 347 height 15
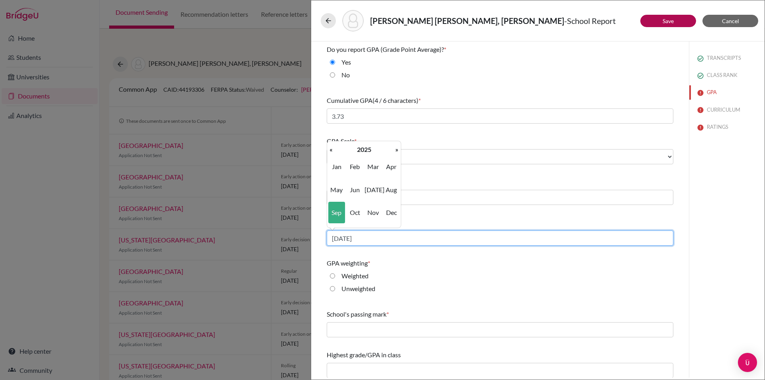
type input "09/2025"
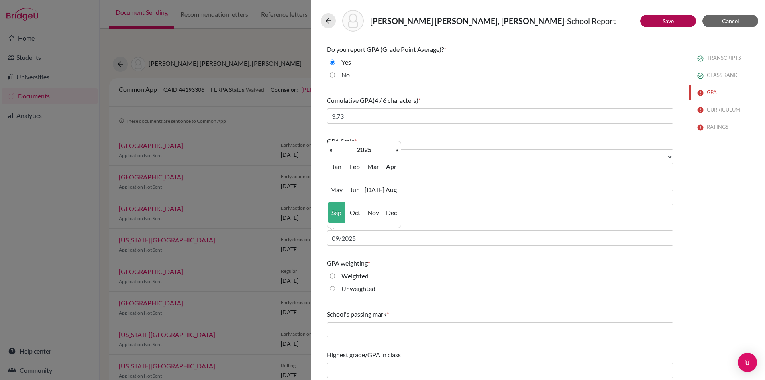
click at [332, 277] on input "Weighted" at bounding box center [332, 276] width 5 height 10
radio input "true"
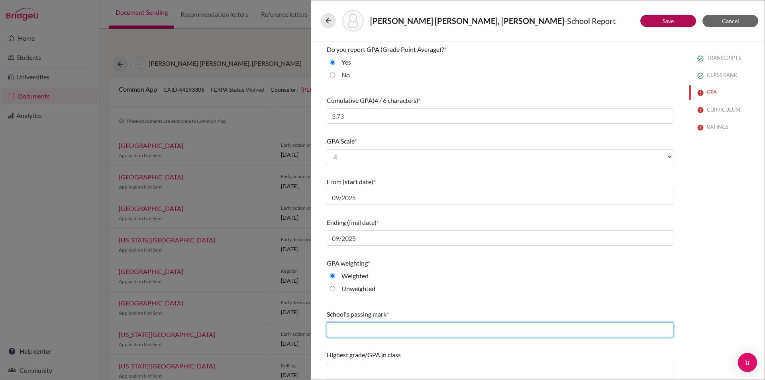
click at [403, 325] on input "text" at bounding box center [500, 329] width 347 height 15
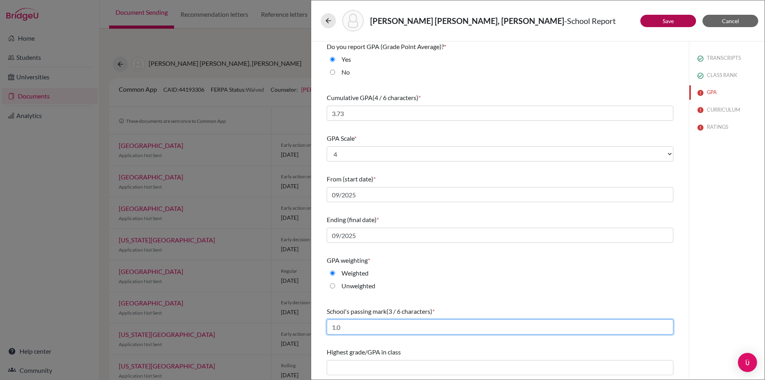
scroll to position [4, 0]
type input "1.0"
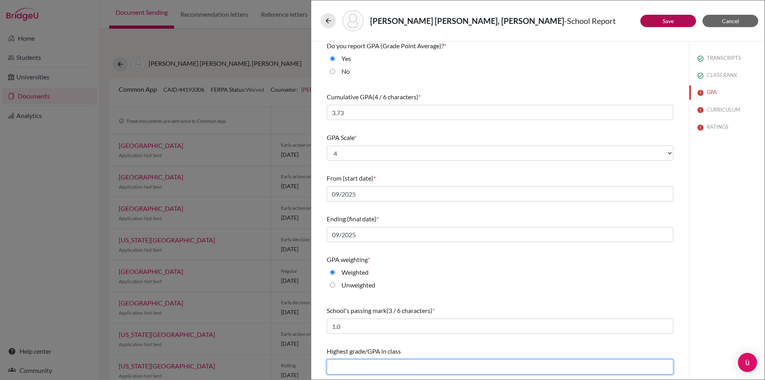
click at [441, 369] on input "text" at bounding box center [500, 366] width 347 height 15
click at [356, 365] on input "text" at bounding box center [500, 366] width 347 height 15
type input "4.04"
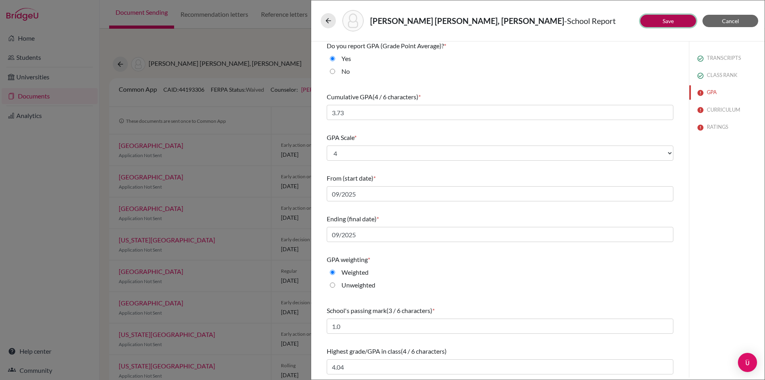
click at [663, 17] on button "Save" at bounding box center [668, 21] width 56 height 12
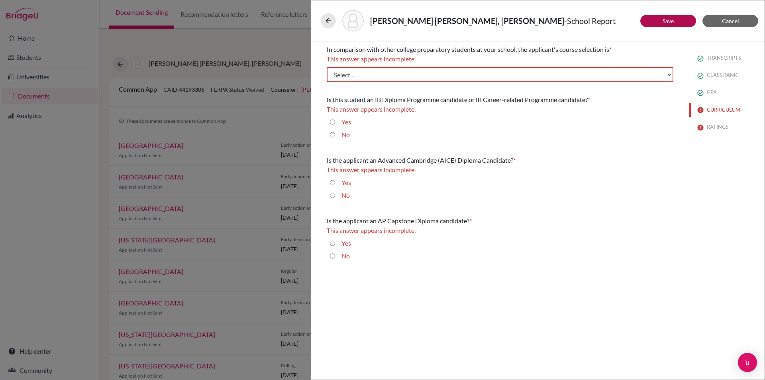
scroll to position [0, 0]
click at [503, 72] on select "Select... Less than demanding Average [PERSON_NAME] Very demanding Most demandi…" at bounding box center [500, 74] width 347 height 15
click at [389, 71] on select "Select... Less than demanding Average [PERSON_NAME] Very demanding Most demandi…" at bounding box center [500, 74] width 347 height 15
select select "2"
click at [327, 67] on select "Select... Less than demanding Average [PERSON_NAME] Very demanding Most demandi…" at bounding box center [500, 74] width 347 height 15
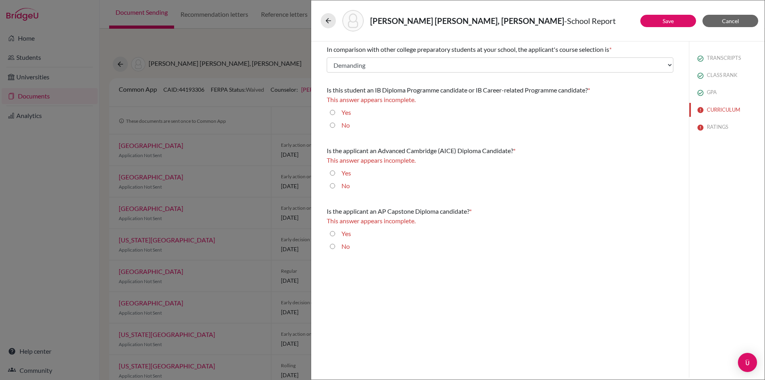
click at [331, 124] on input "No" at bounding box center [332, 125] width 5 height 10
radio input "true"
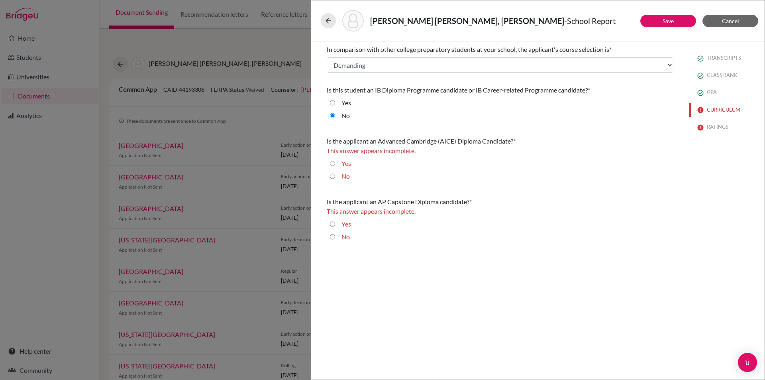
click at [332, 176] on input "No" at bounding box center [332, 176] width 5 height 10
radio input "true"
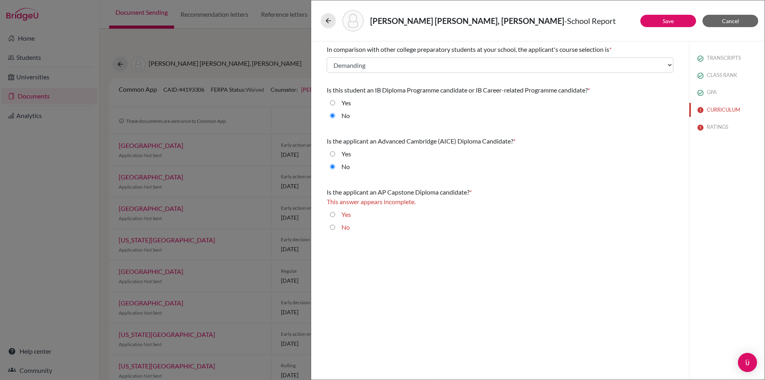
click at [331, 228] on input "No" at bounding box center [332, 227] width 5 height 10
radio input "true"
click at [667, 22] on link "Save" at bounding box center [668, 21] width 11 height 7
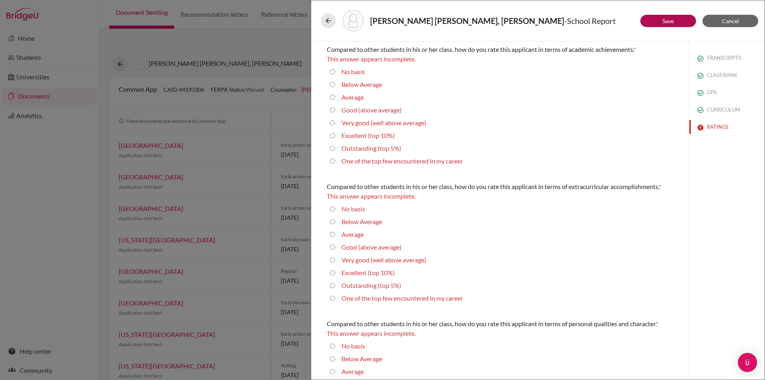
click at [333, 108] on average\) "Good (above average)" at bounding box center [332, 110] width 5 height 10
radio average\) "true"
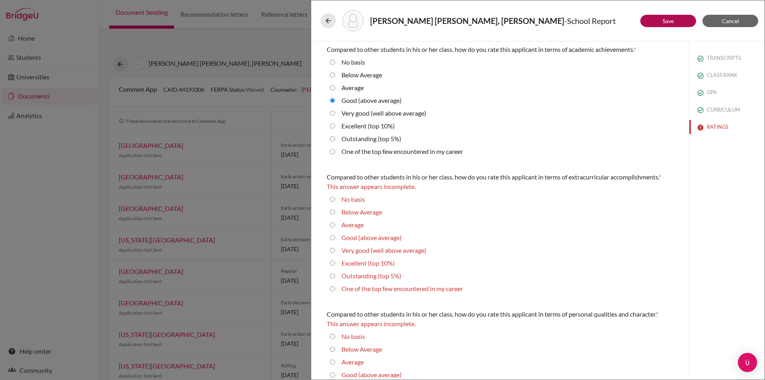
click at [331, 250] on average\) "Very good (well above average)" at bounding box center [332, 250] width 5 height 10
radio average\) "true"
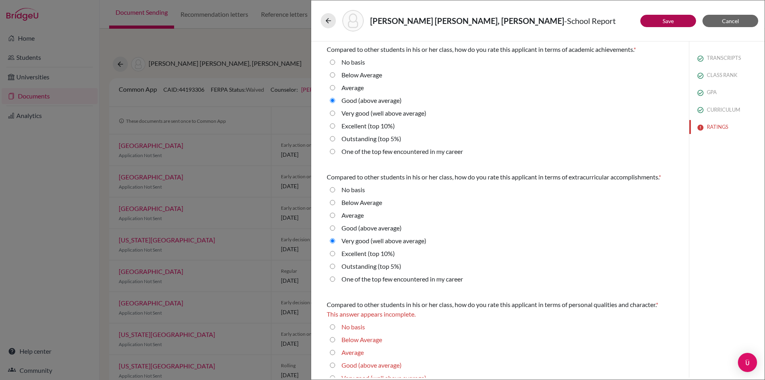
click at [333, 112] on average\) "Very good (well above average)" at bounding box center [332, 113] width 5 height 10
radio average\) "true"
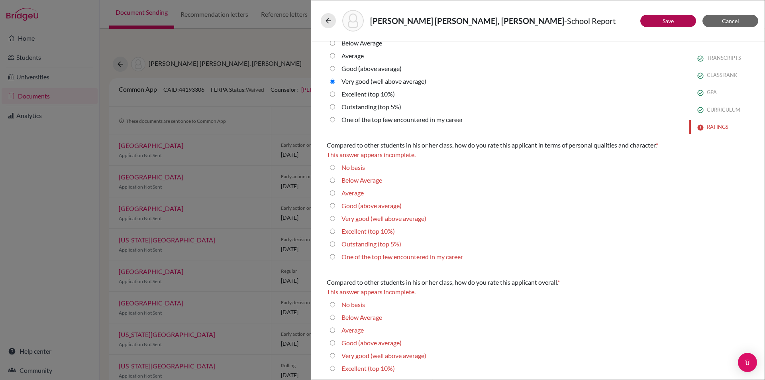
scroll to position [187, 0]
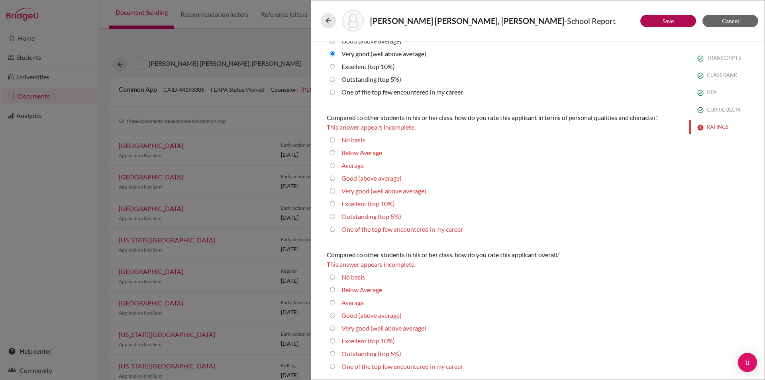
click at [332, 191] on average\) "Very good (well above average)" at bounding box center [332, 191] width 5 height 10
radio average\) "true"
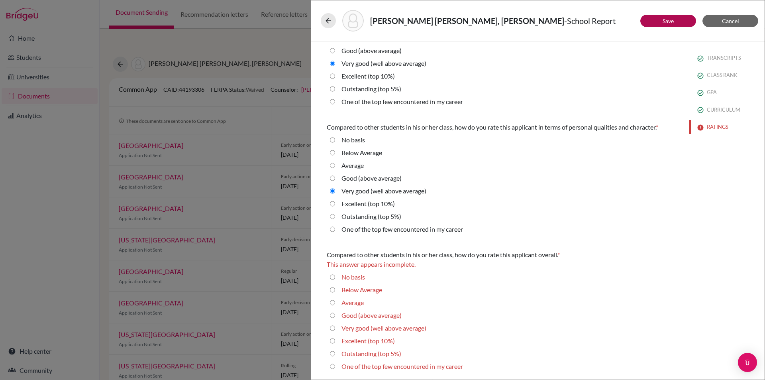
scroll to position [177, 0]
click at [333, 327] on average\) "Very good (well above average)" at bounding box center [332, 328] width 5 height 10
radio average\) "true"
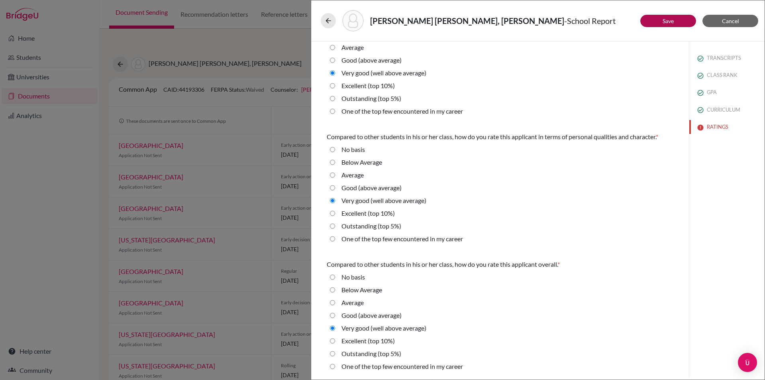
scroll to position [168, 0]
click at [677, 16] on button "Save" at bounding box center [668, 21] width 56 height 12
